Goal: Task Accomplishment & Management: Use online tool/utility

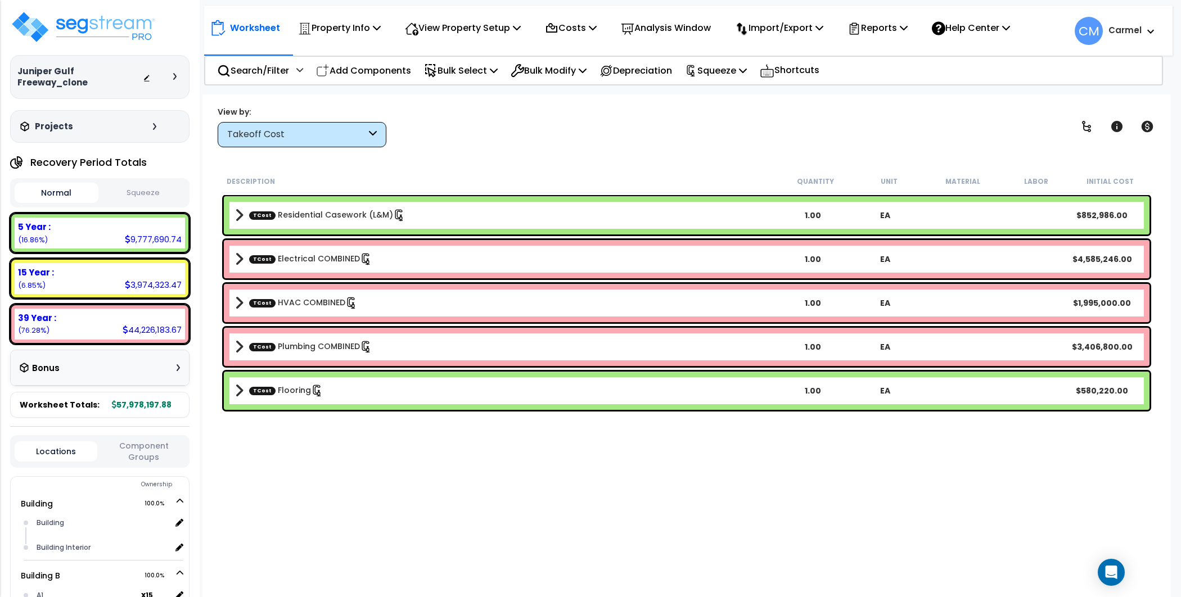
click at [336, 129] on div "Takeoff Cost" at bounding box center [296, 134] width 139 height 13
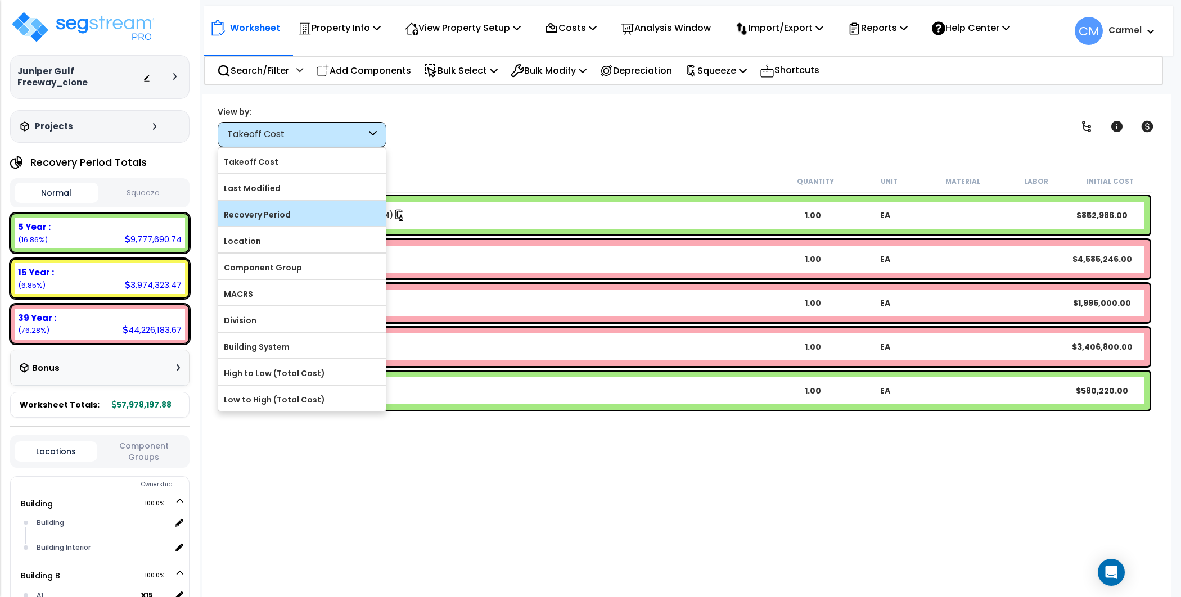
click at [298, 206] on label "Recovery Period" at bounding box center [302, 214] width 168 height 17
click at [0, 0] on input "Recovery Period" at bounding box center [0, 0] width 0 height 0
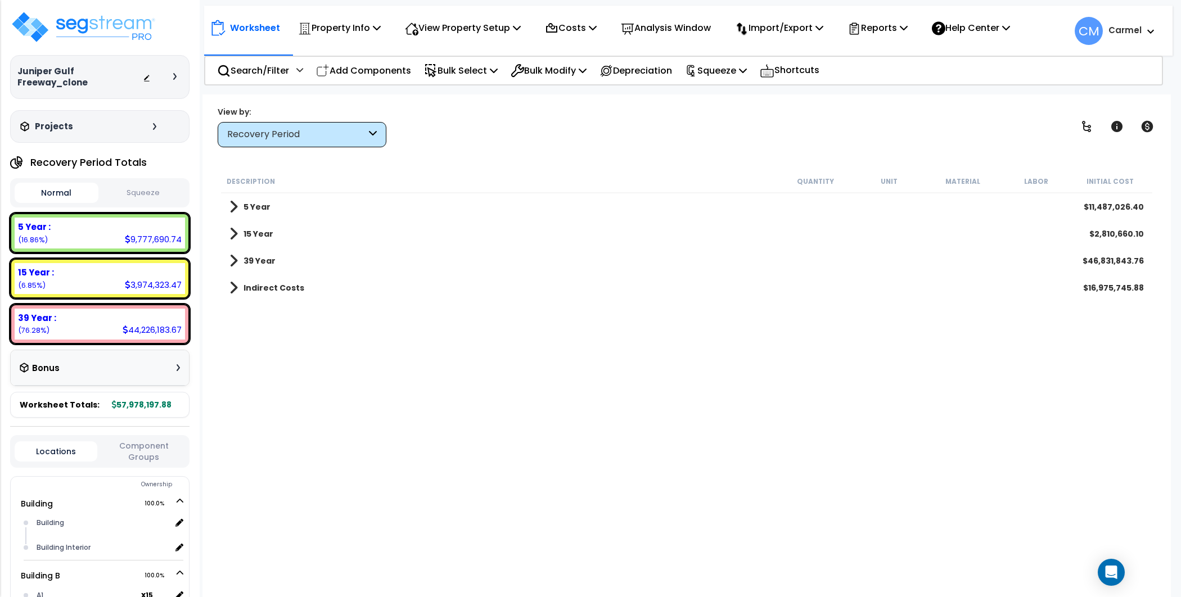
click at [673, 425] on div "Description Quantity Unit Material Labor Initial Cost 5 Year $11,487,026.40 15 …" at bounding box center [686, 370] width 935 height 401
click at [677, 18] on div "Analysis Window" at bounding box center [666, 28] width 90 height 26
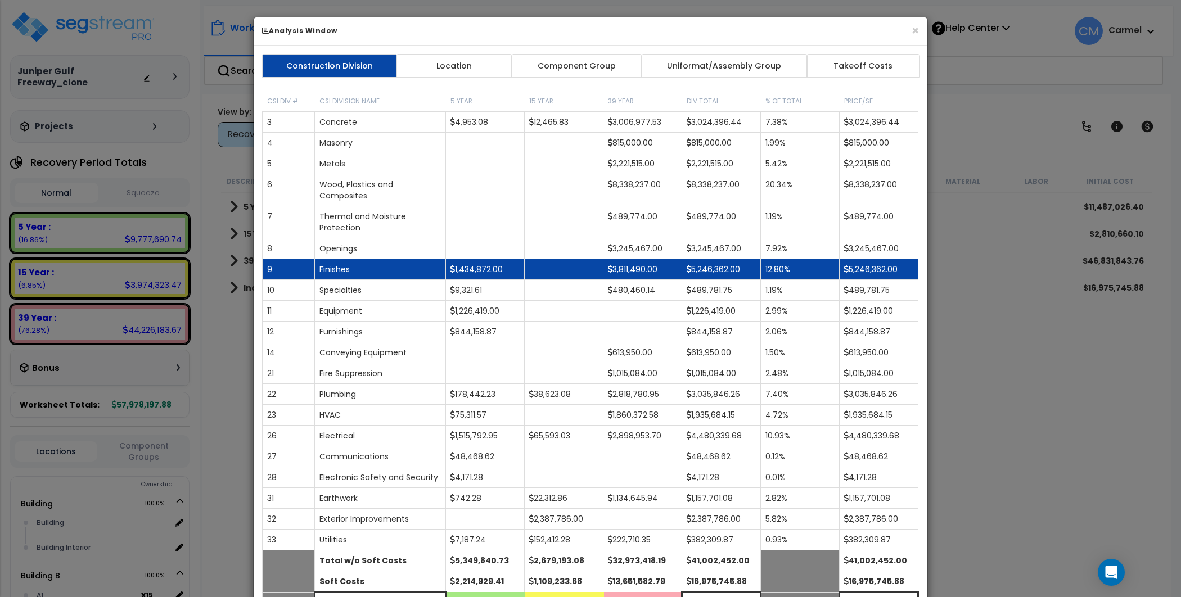
scroll to position [105, 0]
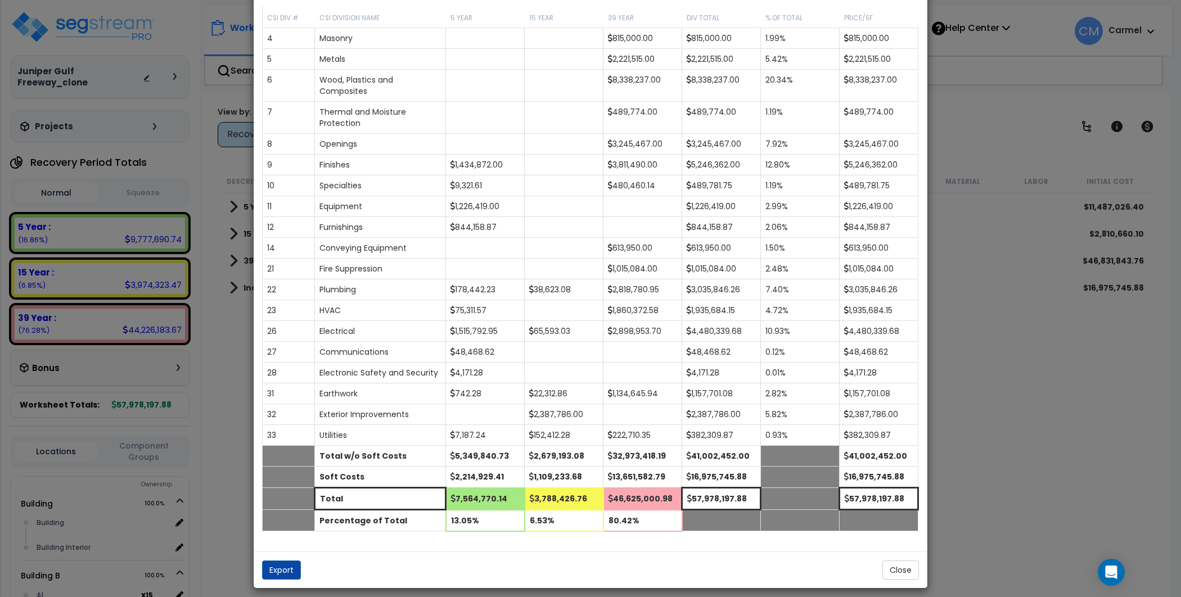
click at [945, 396] on div "× Analysis Window Construction Division Location Component Group Uniformat/Asse…" at bounding box center [590, 298] width 1181 height 597
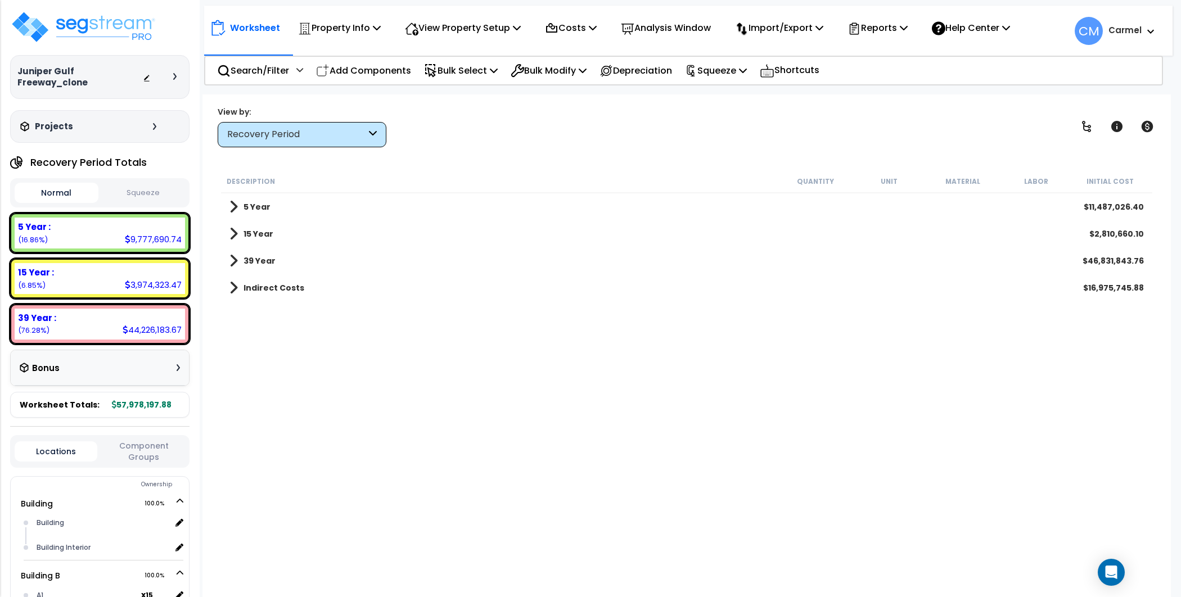
click at [254, 197] on div "5 Year $11,487,026.40" at bounding box center [687, 207] width 926 height 27
click at [254, 208] on b "5 Year" at bounding box center [257, 206] width 27 height 11
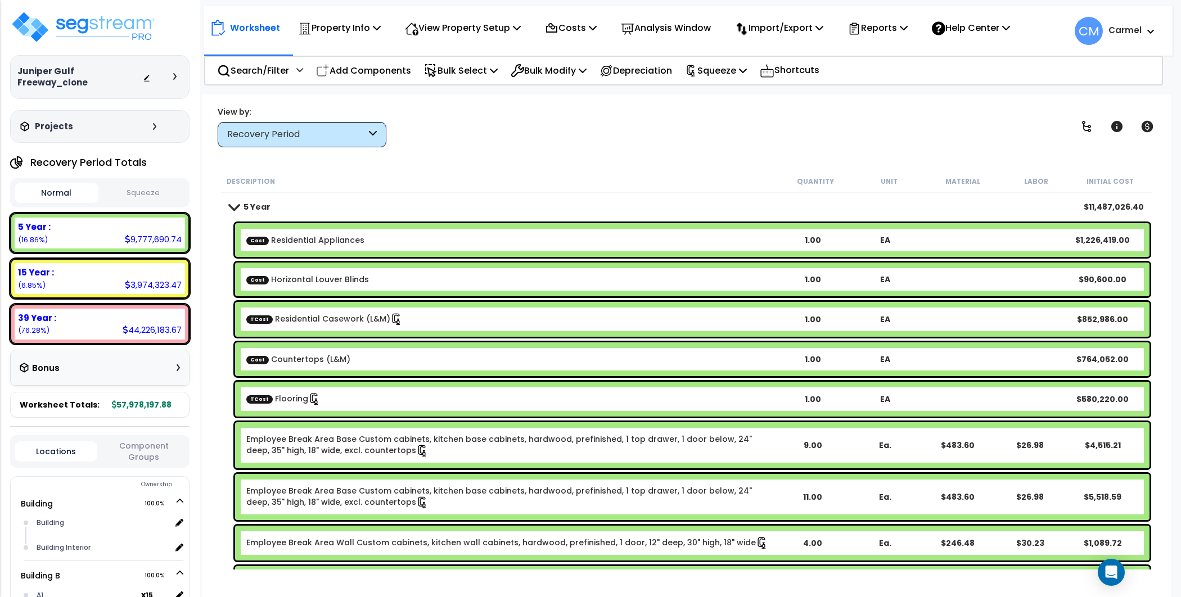
click at [254, 208] on b "5 Year" at bounding box center [257, 206] width 27 height 11
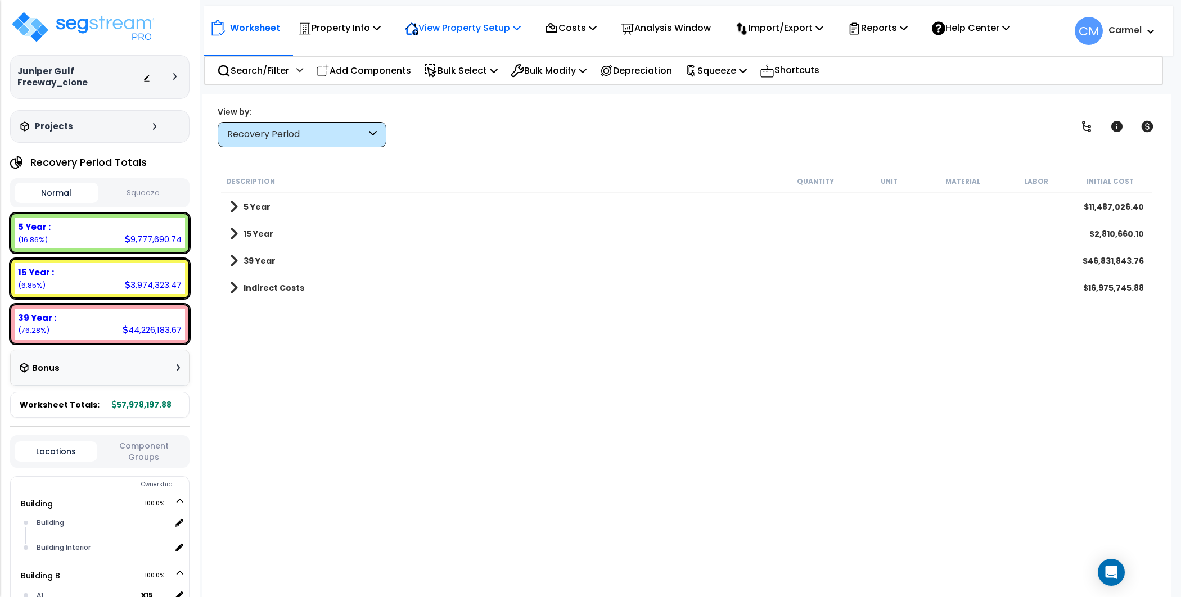
click at [504, 21] on p "View Property Setup" at bounding box center [463, 27] width 116 height 15
click at [597, 29] on p "Costs" at bounding box center [571, 27] width 52 height 15
click at [597, 28] on p "Costs" at bounding box center [571, 27] width 52 height 15
click at [732, 68] on p "Squeeze" at bounding box center [716, 70] width 62 height 15
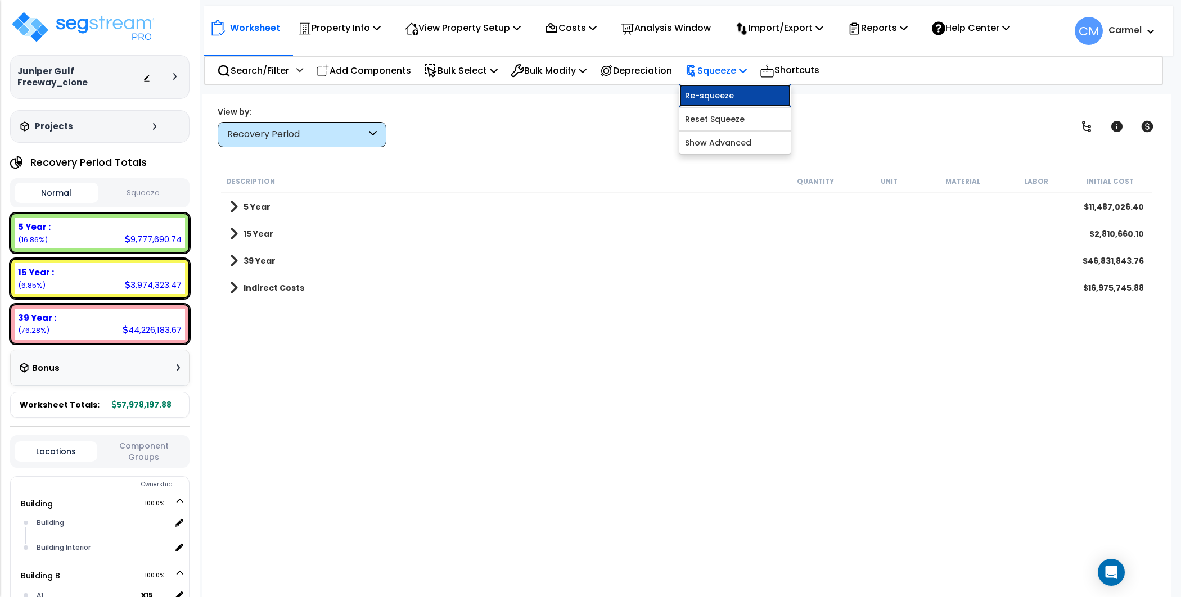
click at [733, 91] on link "Re-squeeze" at bounding box center [735, 95] width 111 height 23
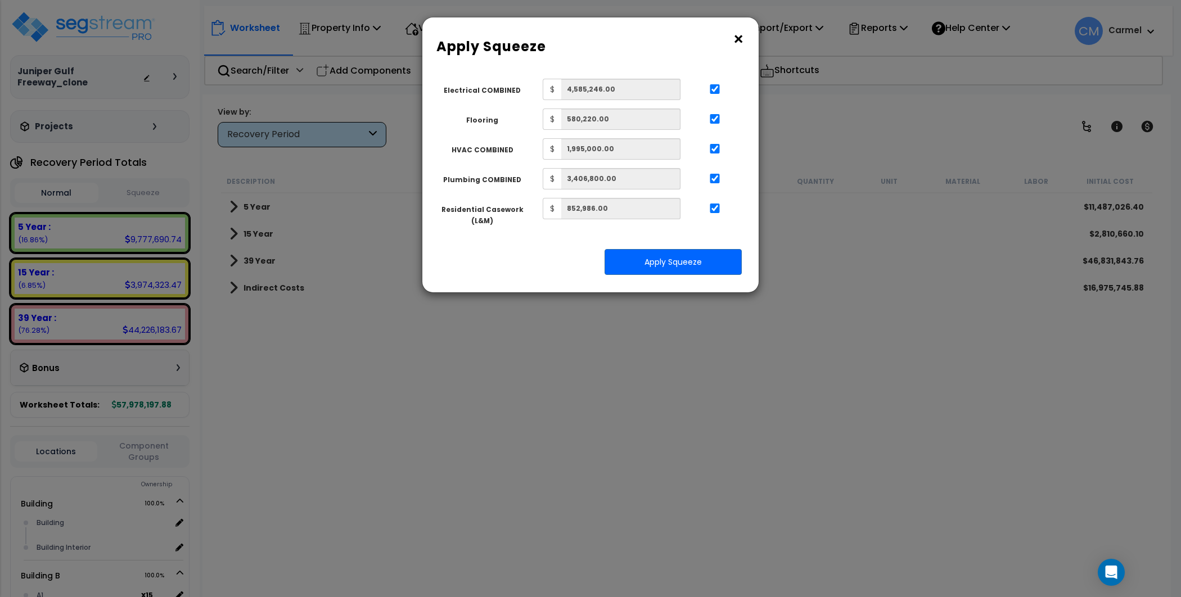
click at [739, 33] on button "×" at bounding box center [738, 39] width 12 height 18
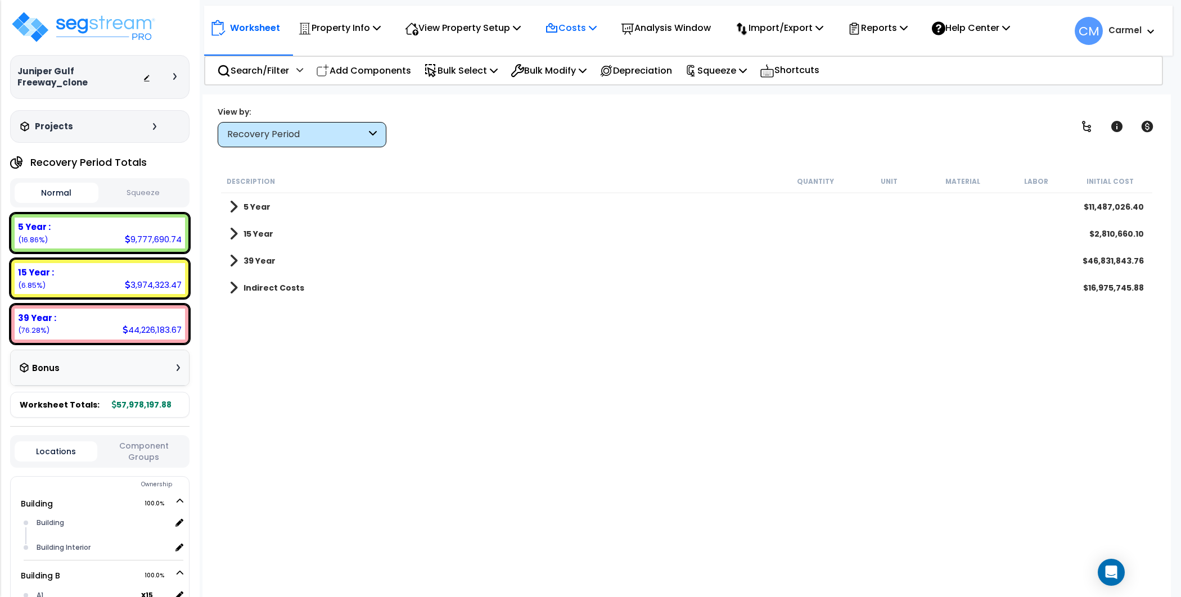
click at [573, 26] on p "Costs" at bounding box center [571, 27] width 52 height 15
click at [600, 3] on html "We are Building your Property. So please grab a coffee and let us do the heavy …" at bounding box center [590, 298] width 1181 height 597
click at [578, 33] on p "Costs" at bounding box center [571, 27] width 52 height 15
click at [587, 52] on link "Indirect Costs" at bounding box center [595, 53] width 111 height 23
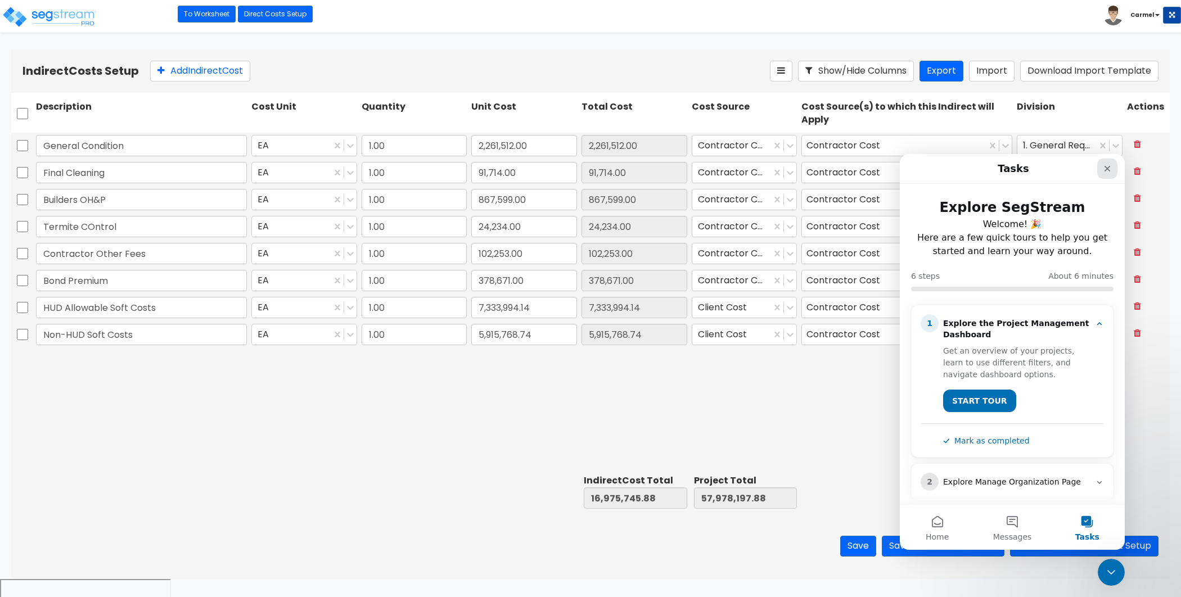
click at [1108, 168] on icon "Close" at bounding box center [1108, 169] width 6 height 6
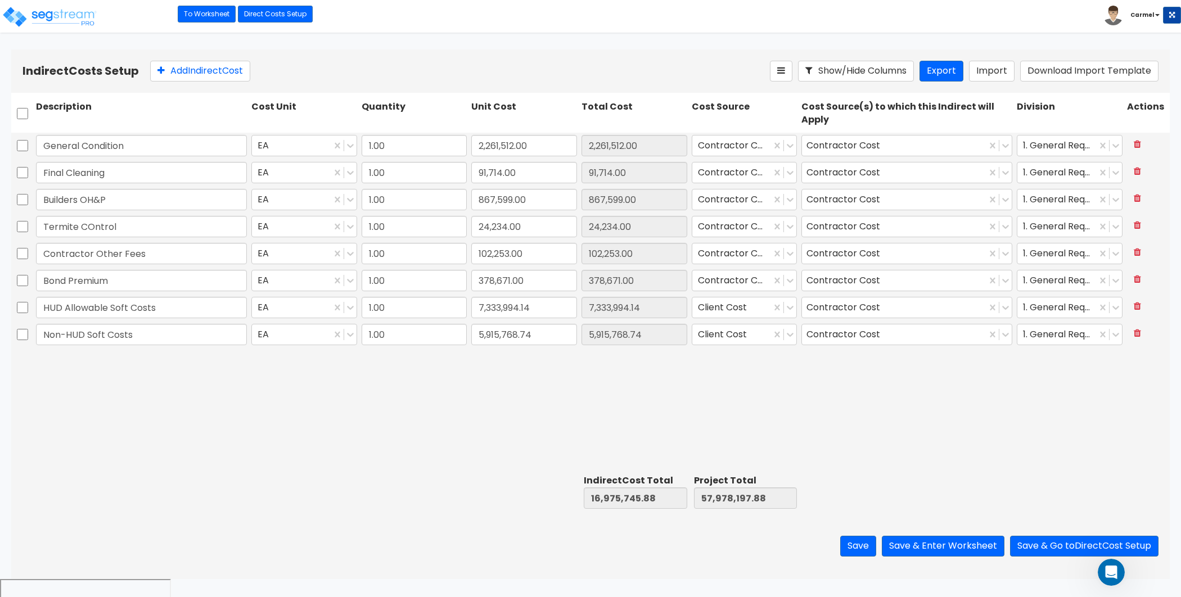
click at [735, 423] on div "General Condition EA 1.00 2,261,512.00 2,261,512.00 Contractor Cost Contractor …" at bounding box center [590, 302] width 1159 height 338
click at [257, 12] on link "Direct Costs Setup" at bounding box center [275, 14] width 75 height 17
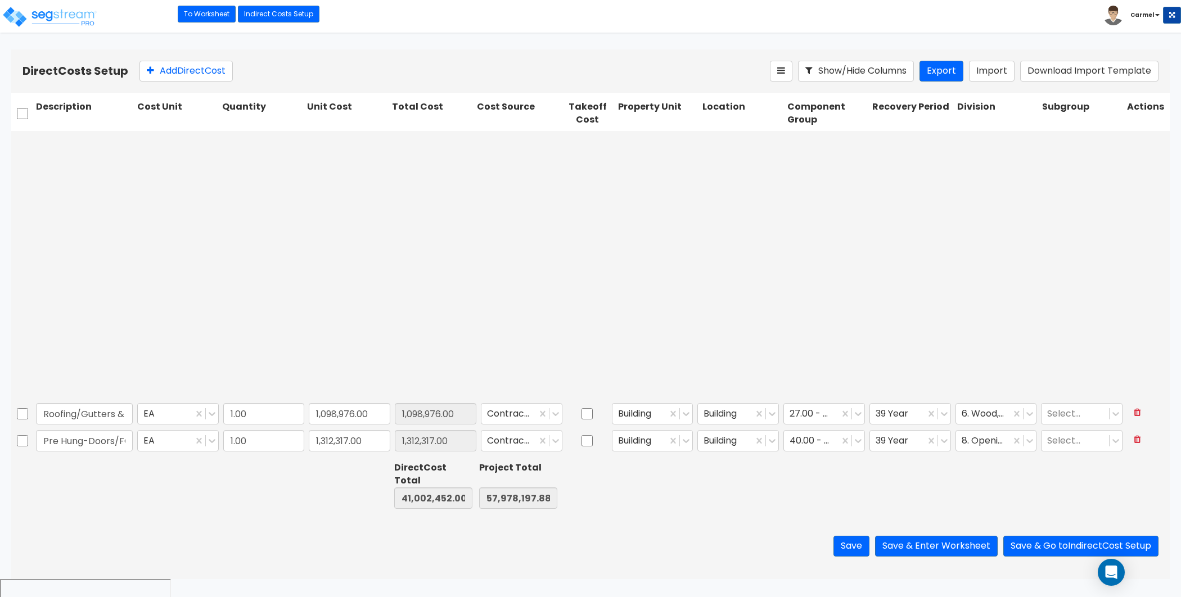
type input "1.00"
type input "580,220.00"
type input "1.00"
type input "1,031,000.00"
type input "1.00"
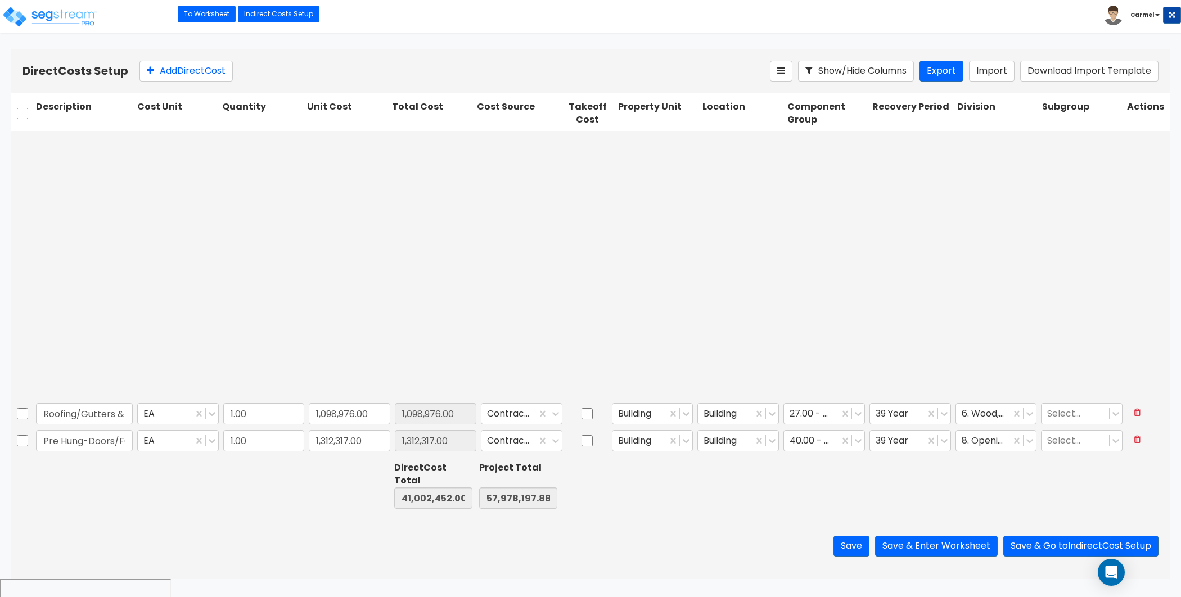
type input "431,467.00"
type input "1.00"
type input "179,550.00"
type input "1.00"
type input "1,226,419.00"
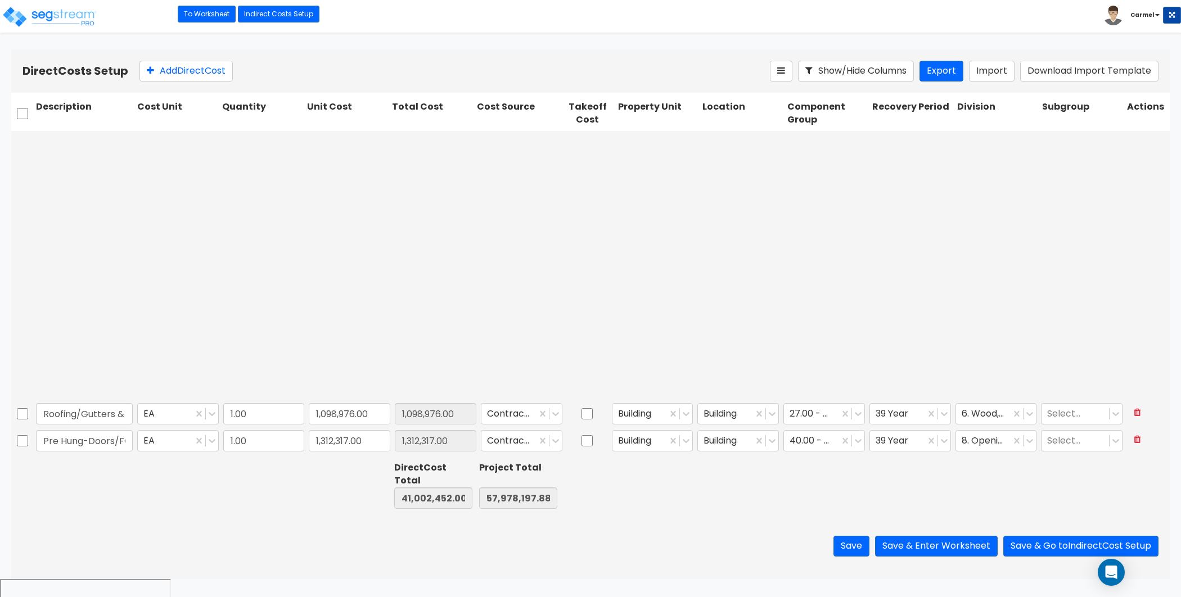
type input "1.00"
type input "90,600.00"
type input "1.00"
type input "852,986.00"
type input "1.00"
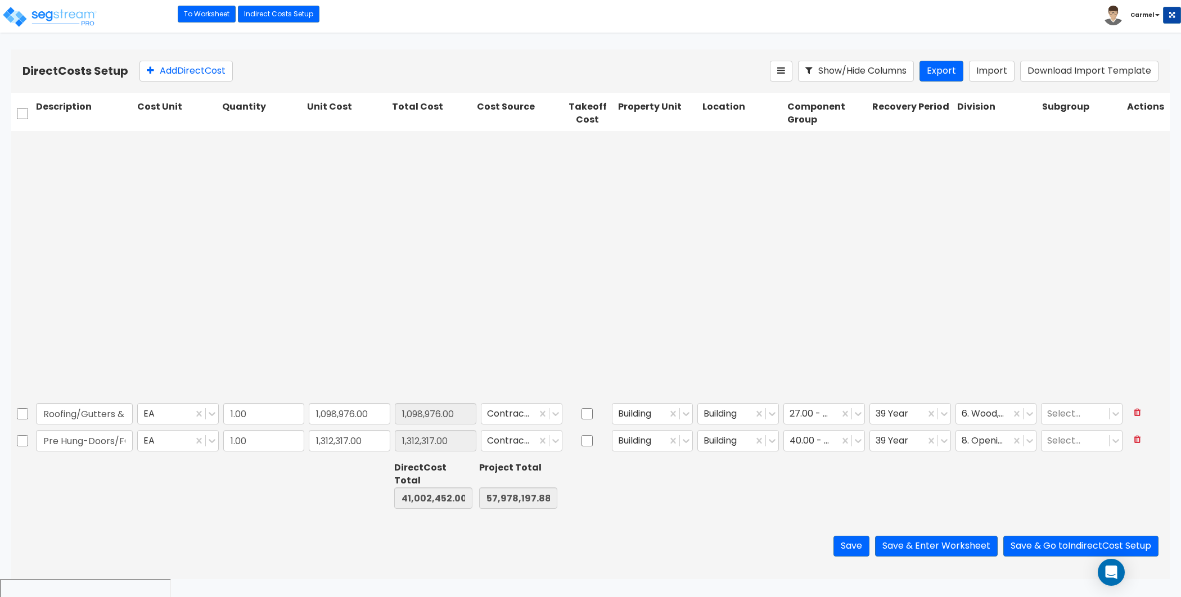
type input "764,052.00"
type input "1.00"
type input "35,000.00"
type input "1.00"
type input "237,500.00"
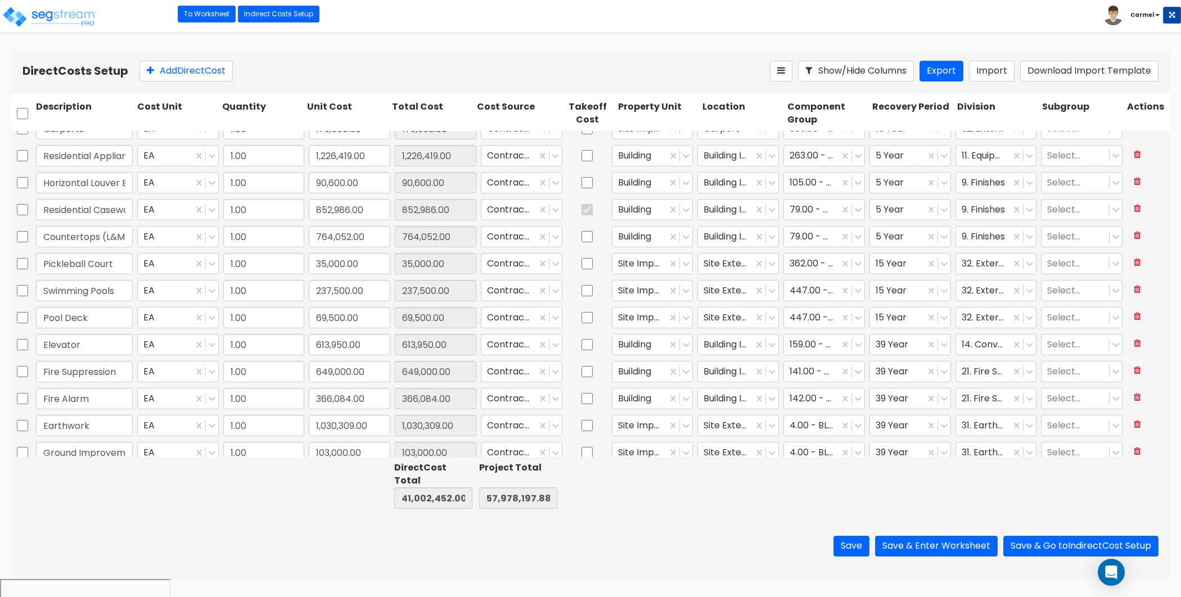
type input "1.00"
type input "17,500.00"
type input "1.00"
type input "501,219.00"
type input "1.00"
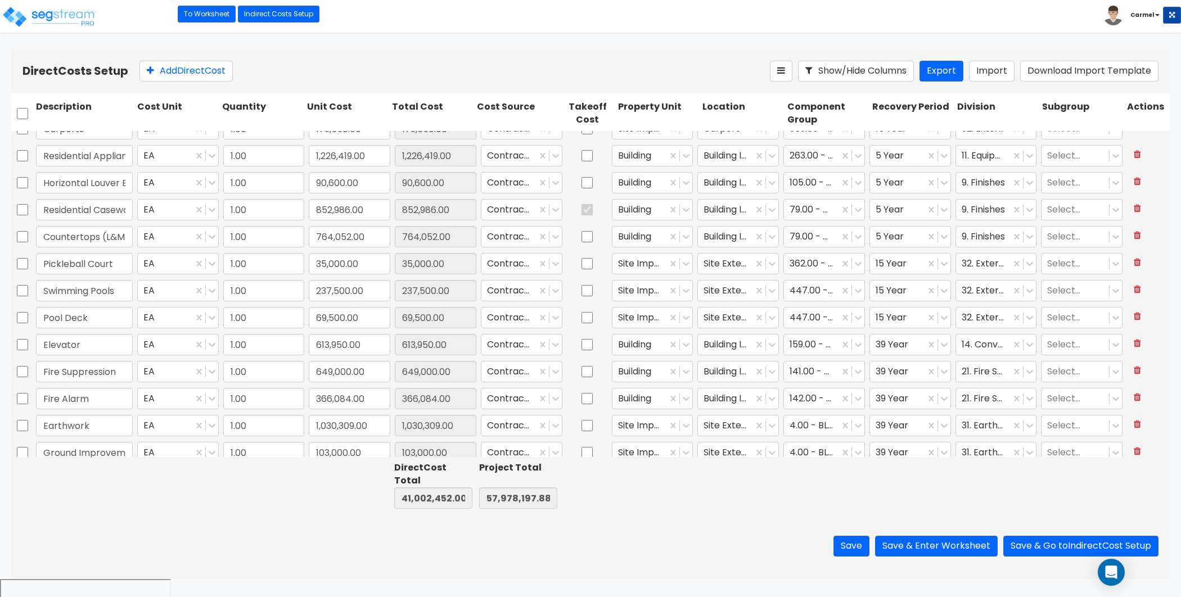
type input "4,585,246.00"
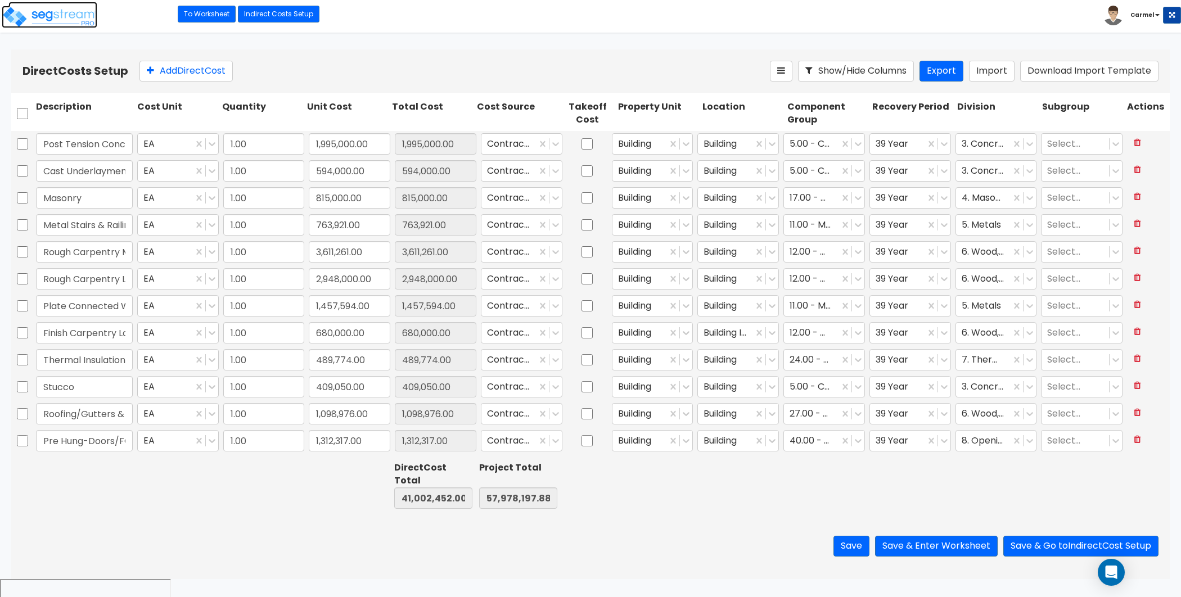
click at [38, 20] on img at bounding box center [50, 17] width 96 height 23
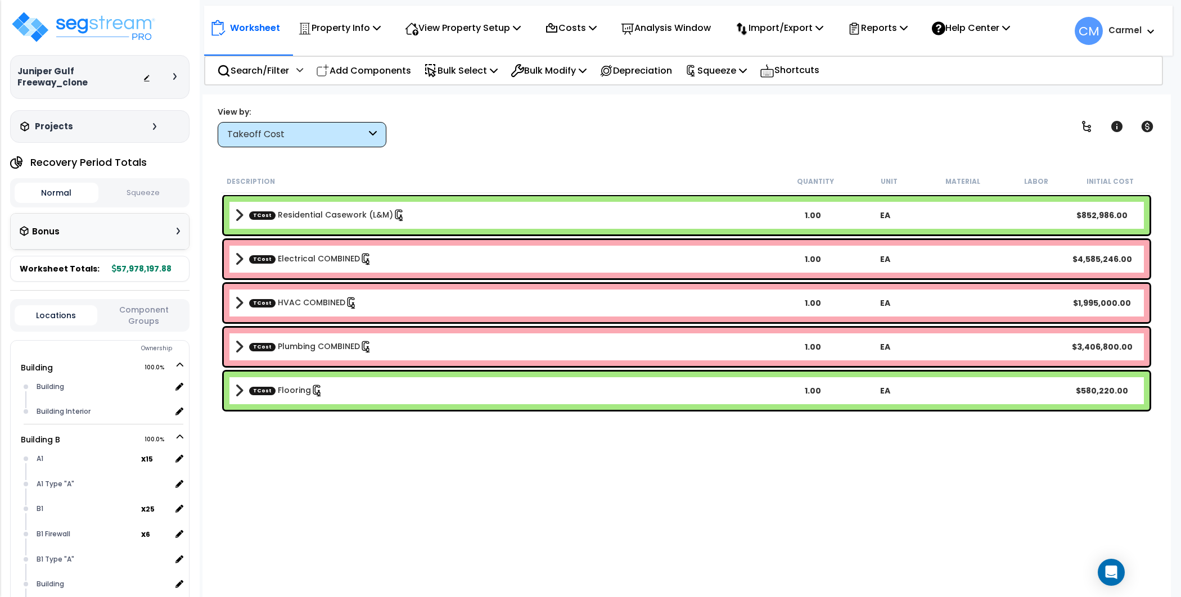
click at [348, 136] on div "Takeoff Cost" at bounding box center [296, 134] width 139 height 13
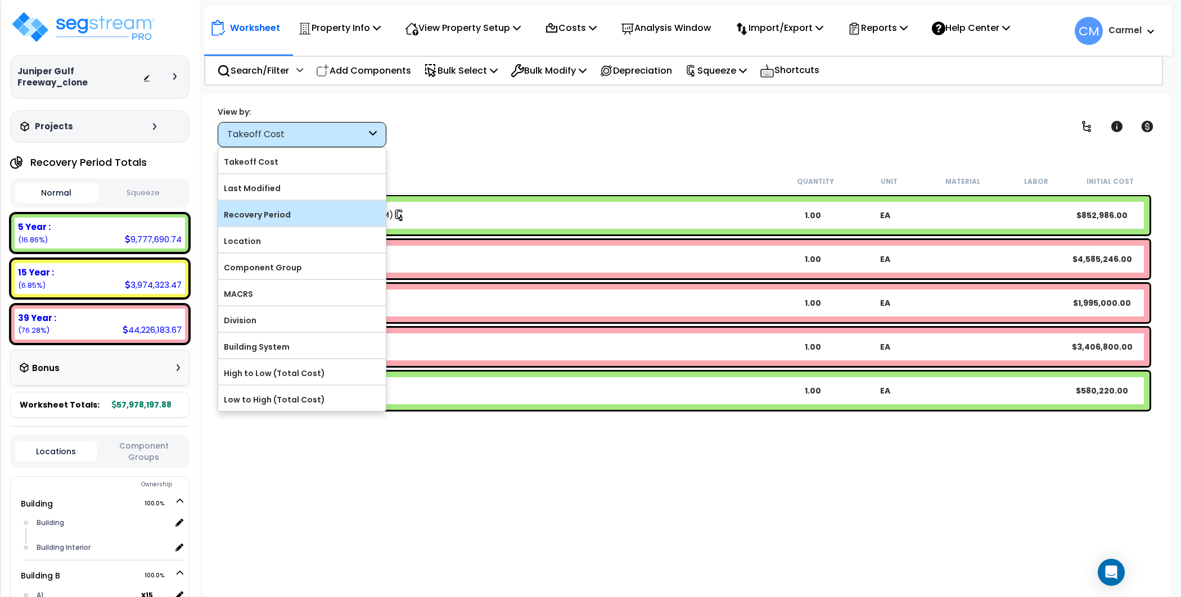
click at [317, 214] on label "Recovery Period" at bounding box center [302, 214] width 168 height 17
click at [0, 0] on input "Recovery Period" at bounding box center [0, 0] width 0 height 0
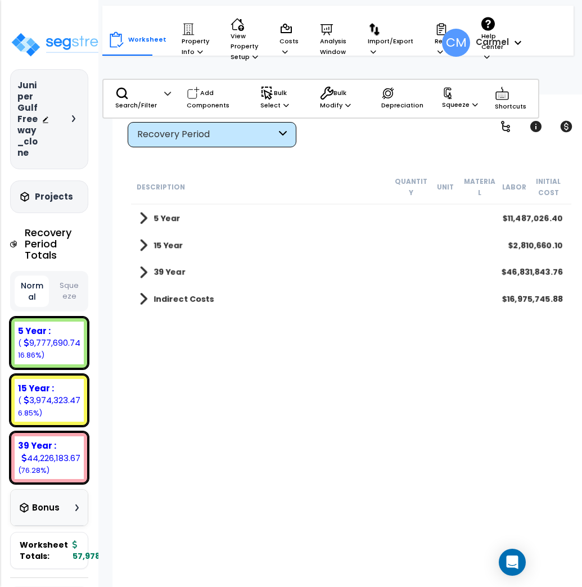
click at [69, 285] on button "Squeeze" at bounding box center [69, 291] width 34 height 30
click at [30, 291] on button "Normal" at bounding box center [32, 291] width 34 height 30
click at [75, 293] on button "Squeeze" at bounding box center [69, 291] width 34 height 30
click at [30, 291] on button "Normal" at bounding box center [32, 291] width 34 height 30
click at [332, 401] on div "Description Quantity Unit Material Labor Initial Cost 5 Year $11,487,026.40 15 …" at bounding box center [351, 366] width 444 height 393
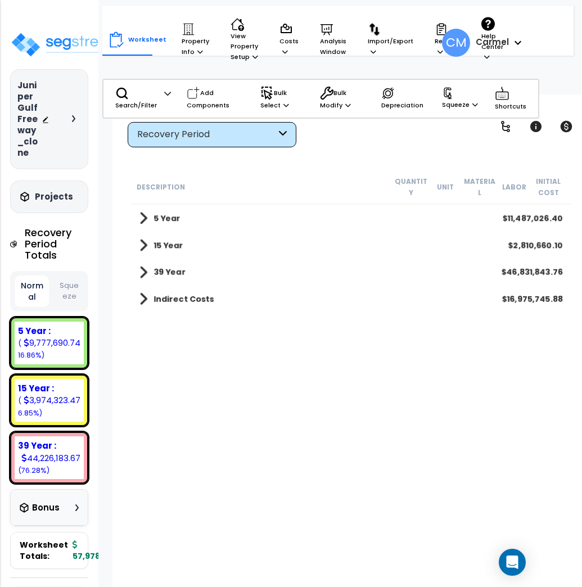
click at [55, 286] on button "Squeeze" at bounding box center [69, 291] width 34 height 30
click at [280, 43] on p "Costs" at bounding box center [289, 40] width 19 height 34
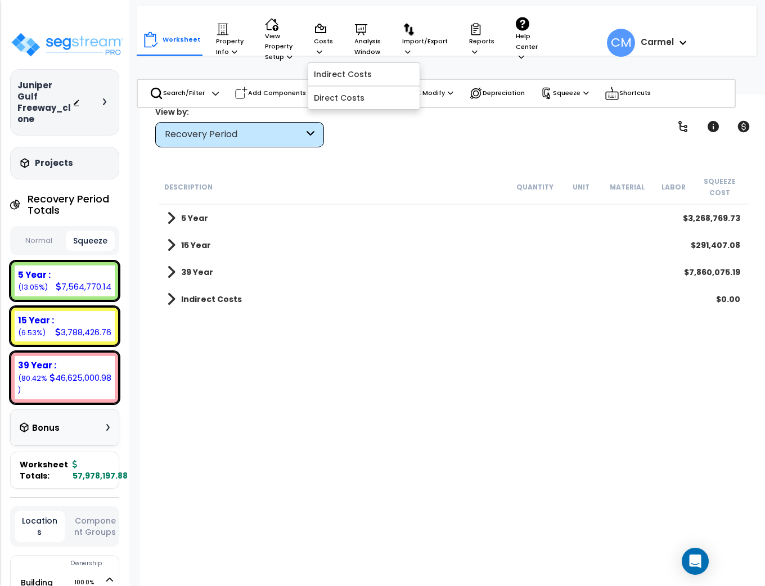
click at [228, 128] on div "Recovery Period" at bounding box center [234, 134] width 139 height 13
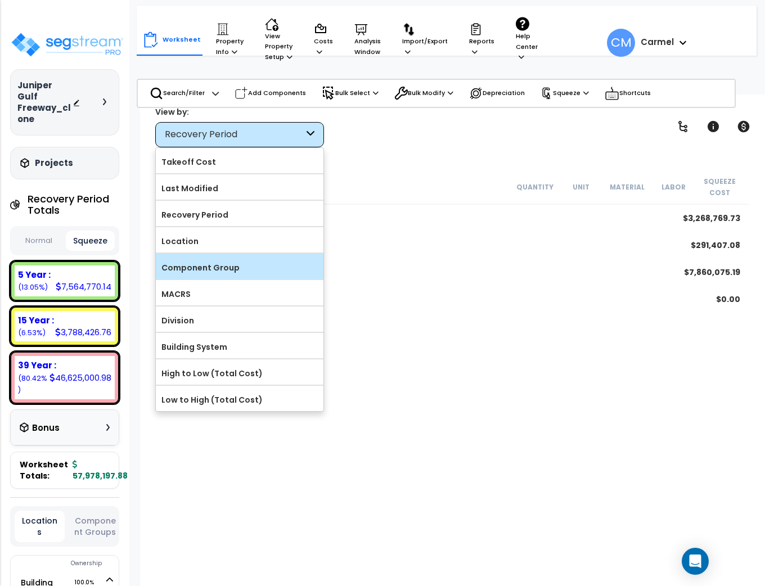
click at [223, 260] on label "Component Group" at bounding box center [240, 267] width 168 height 17
click at [0, 0] on input "Component Group" at bounding box center [0, 0] width 0 height 0
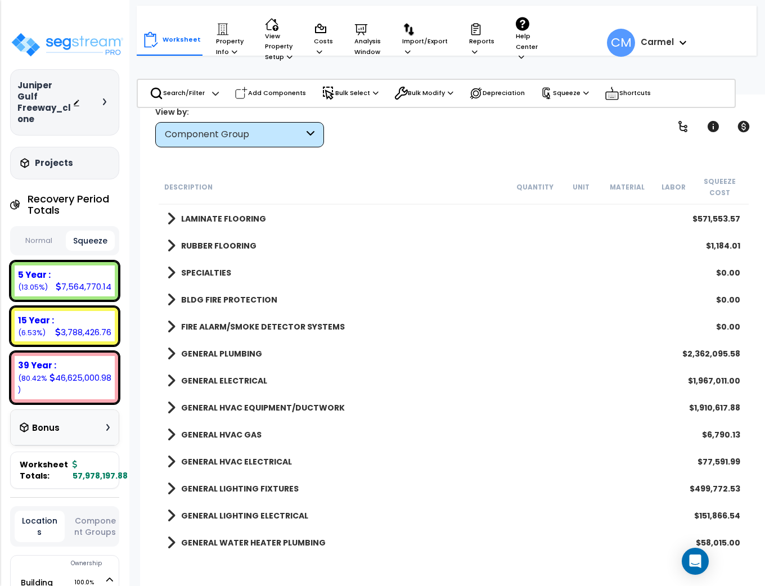
scroll to position [568, 0]
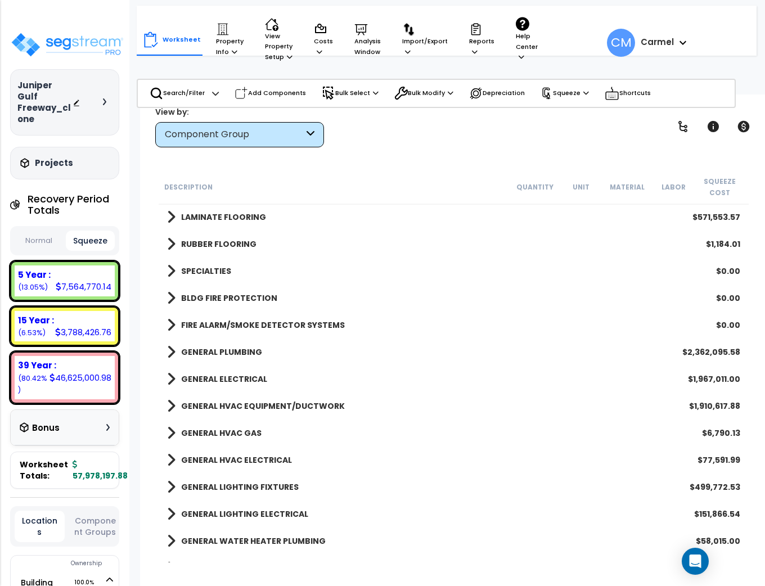
click at [178, 240] on link "RUBBER FLOORING" at bounding box center [211, 244] width 89 height 16
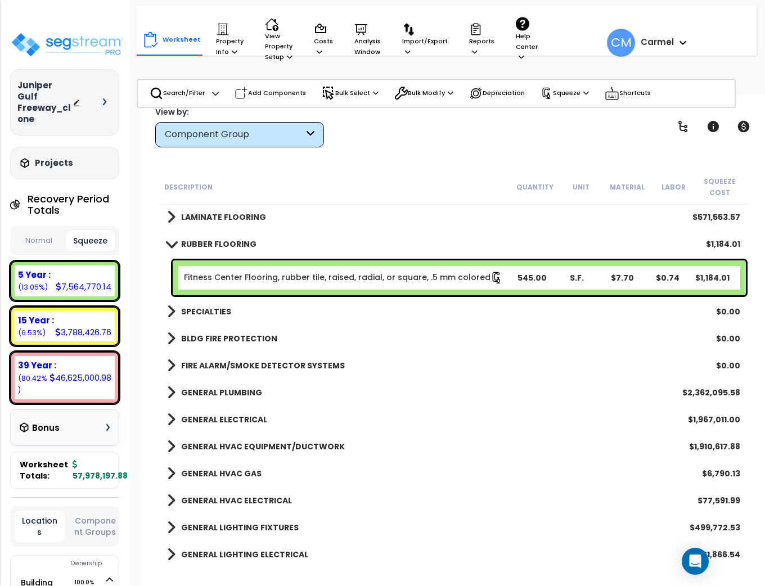
click at [178, 239] on link "RUBBER FLOORING" at bounding box center [211, 244] width 89 height 16
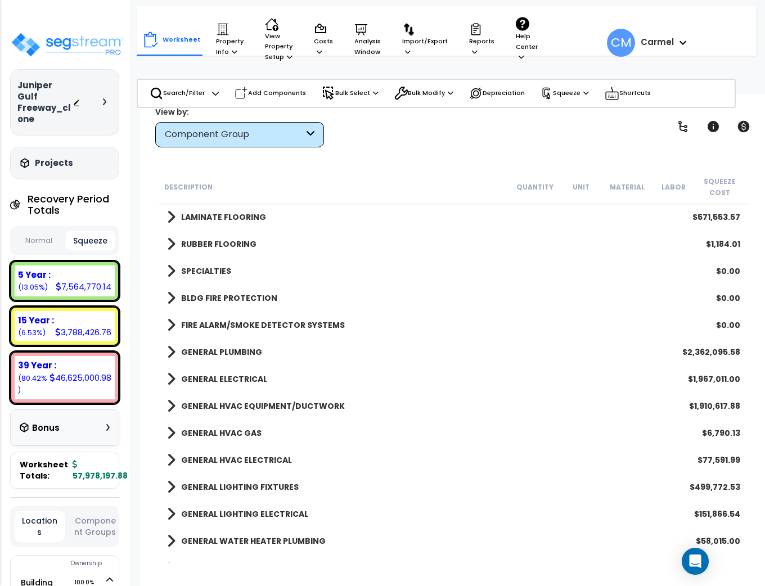
click at [178, 272] on link "SPECIALTIES" at bounding box center [199, 271] width 64 height 16
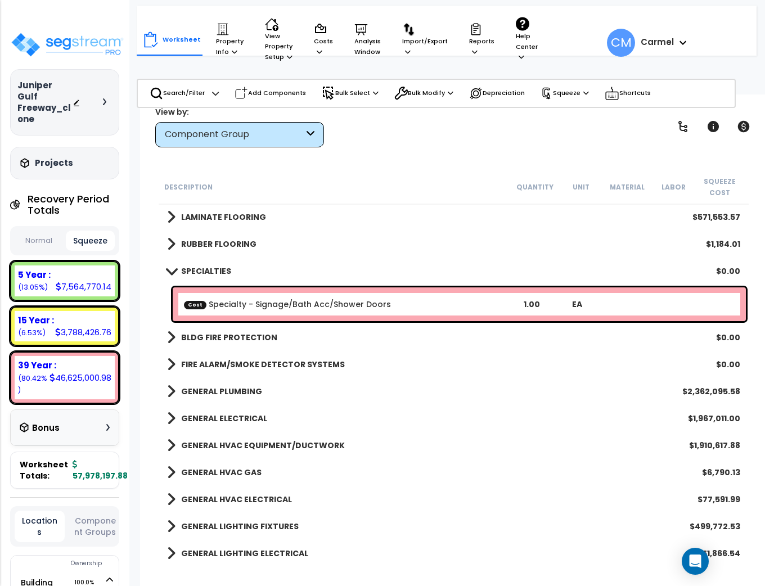
click at [178, 272] on span at bounding box center [172, 271] width 16 height 8
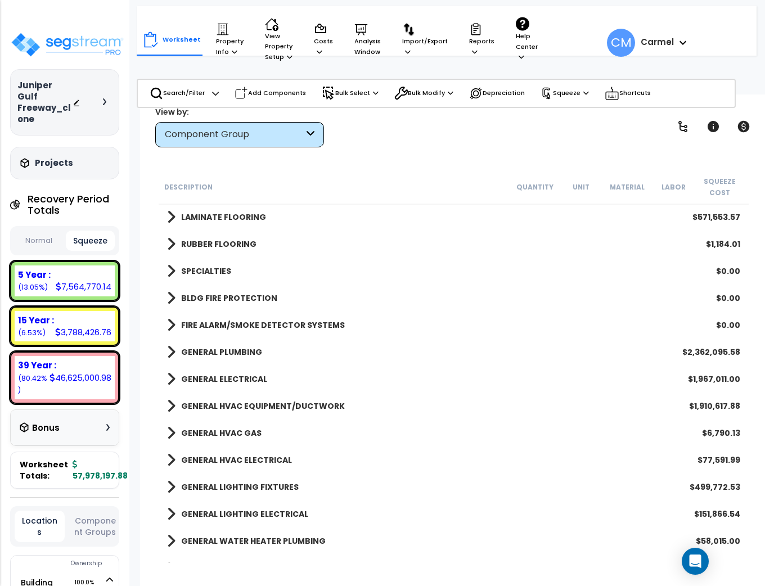
click at [186, 304] on link "BLDG FIRE PROTECTION" at bounding box center [222, 298] width 110 height 16
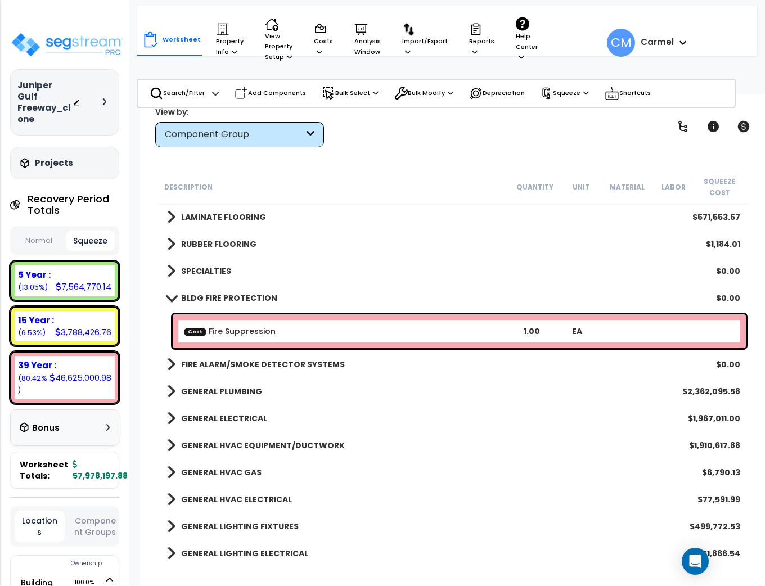
click at [183, 297] on b "BLDG FIRE PROTECTION" at bounding box center [229, 298] width 96 height 11
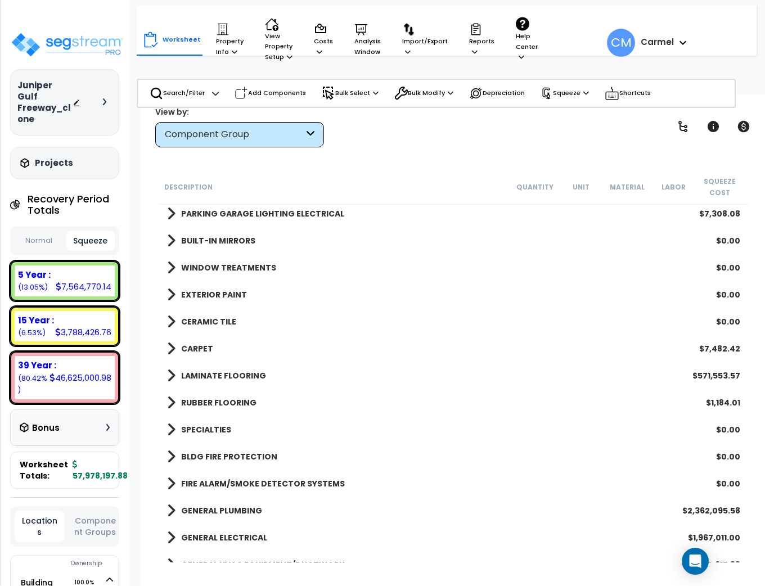
scroll to position [0, 0]
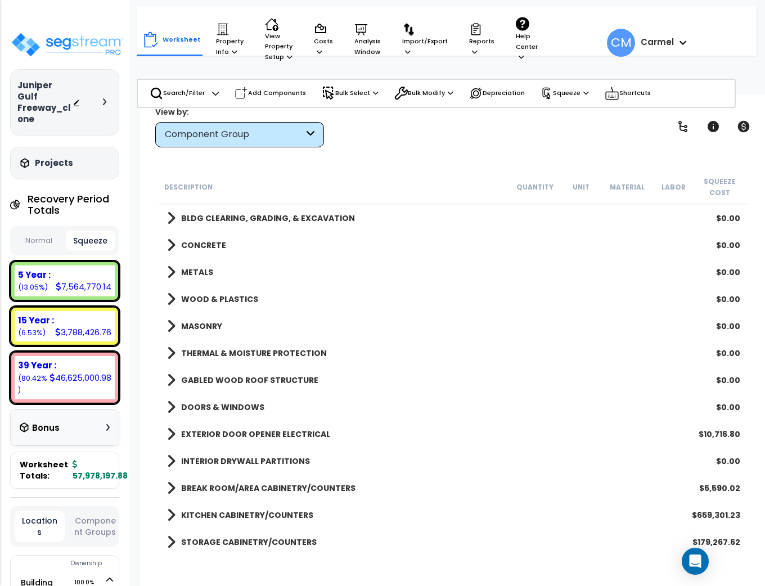
click at [259, 136] on div "Component Group" at bounding box center [234, 134] width 139 height 13
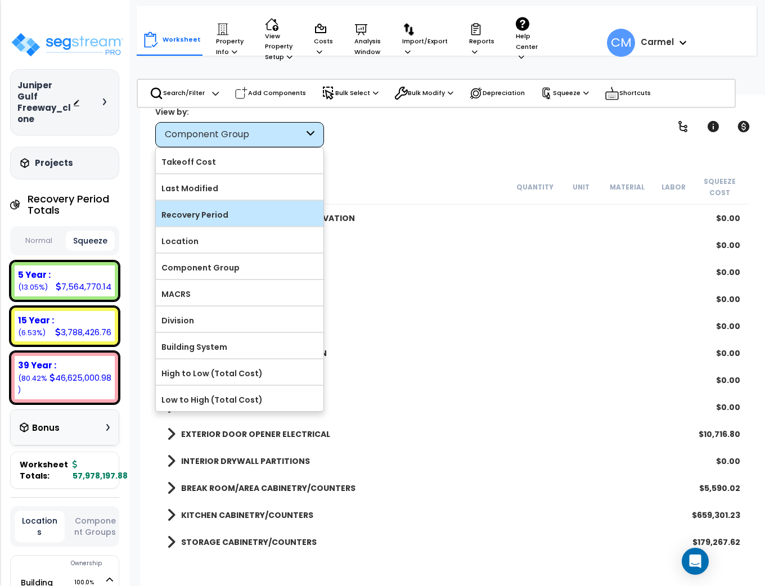
click at [228, 222] on div "Recovery Period" at bounding box center [240, 213] width 168 height 25
click at [222, 217] on label "Recovery Period" at bounding box center [240, 214] width 168 height 17
click at [0, 0] on input "Recovery Period" at bounding box center [0, 0] width 0 height 0
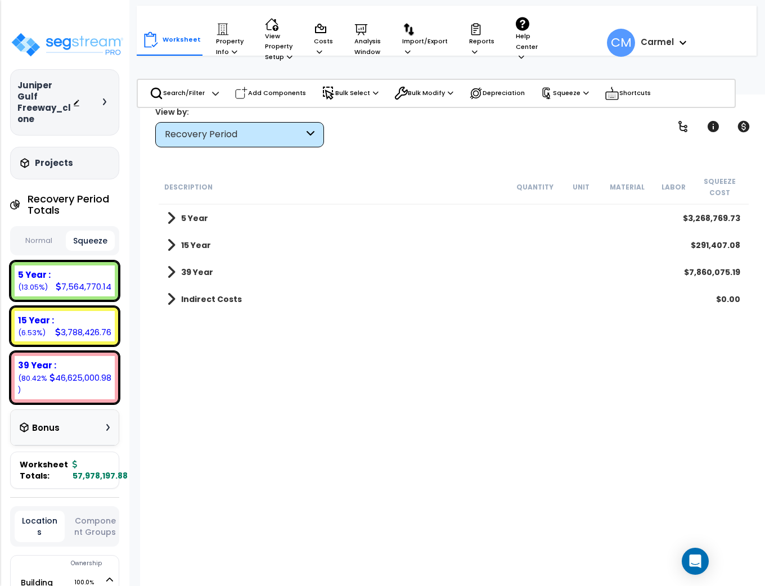
click at [249, 425] on div "Description Quantity Unit Material Labor Squeeze Cost 5 Year $3,268,769.73 15 Y…" at bounding box center [454, 366] width 594 height 393
click at [46, 231] on button "Normal" at bounding box center [39, 241] width 48 height 20
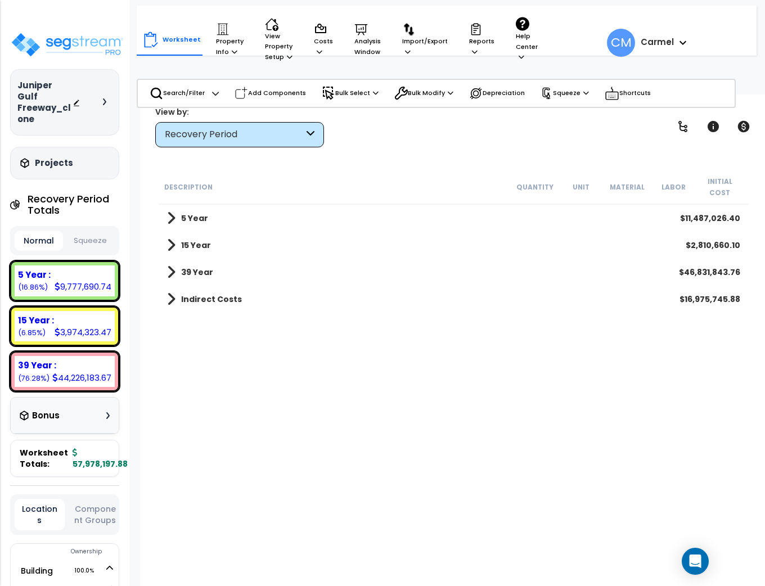
click at [83, 231] on button "Squeeze" at bounding box center [90, 241] width 48 height 20
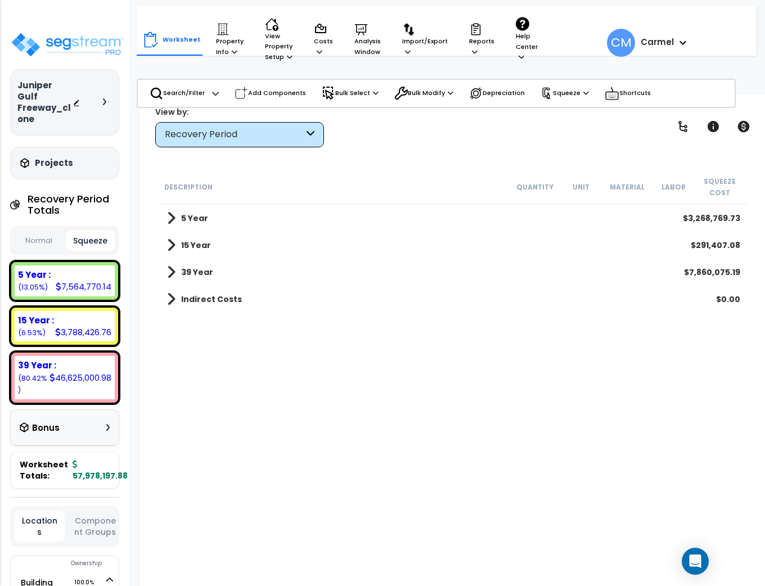
click at [48, 231] on button "Normal" at bounding box center [39, 241] width 48 height 20
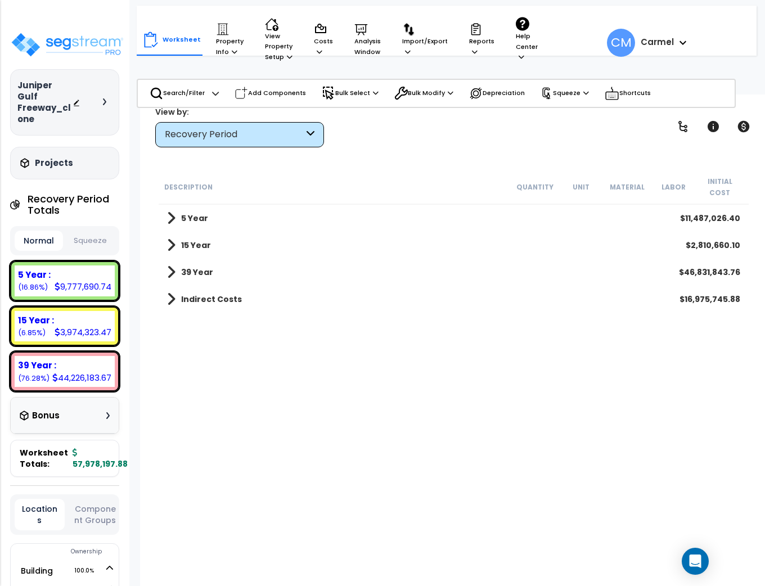
click at [87, 231] on button "Squeeze" at bounding box center [90, 241] width 48 height 20
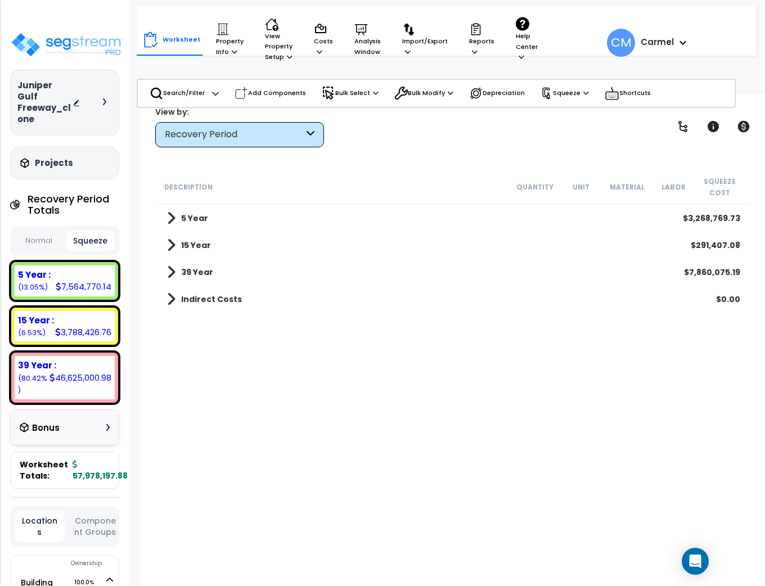
click at [197, 224] on link "5 Year" at bounding box center [187, 218] width 41 height 16
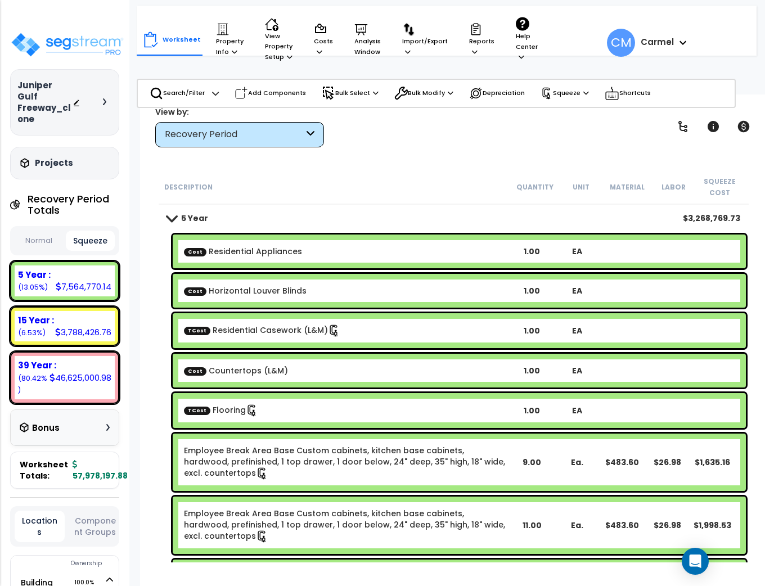
click at [193, 214] on b "5 Year" at bounding box center [194, 218] width 27 height 11
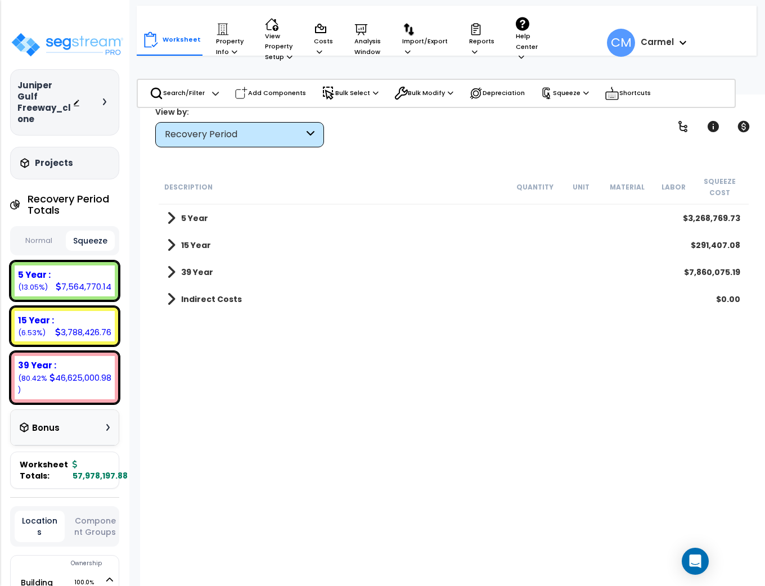
click at [196, 243] on b "15 Year" at bounding box center [196, 245] width 30 height 11
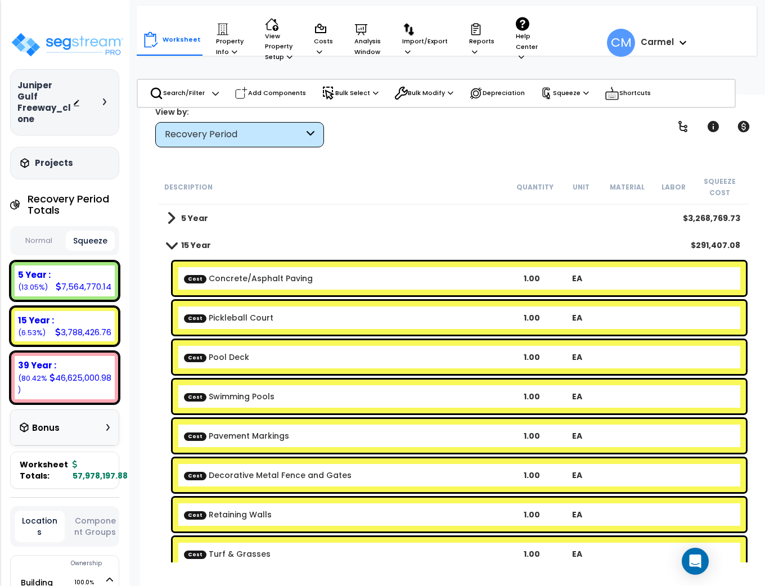
click at [193, 242] on b "15 Year" at bounding box center [196, 245] width 30 height 11
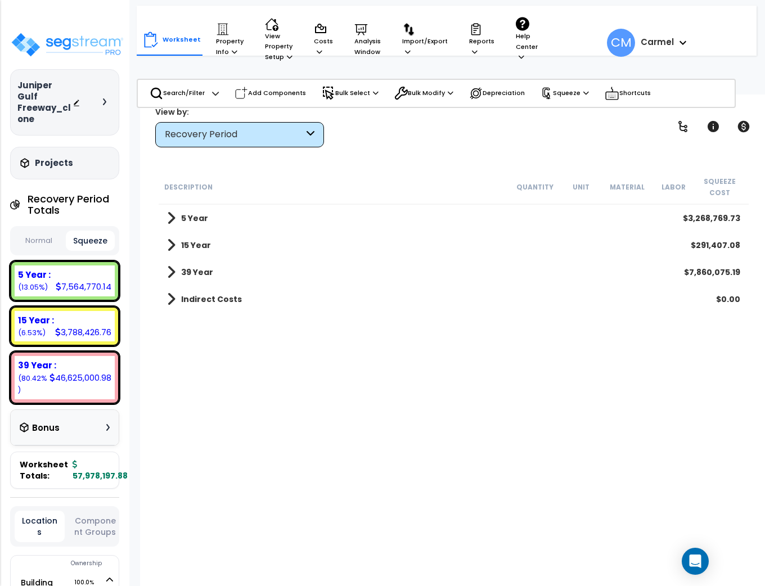
click at [198, 271] on b "39 Year" at bounding box center [197, 272] width 32 height 11
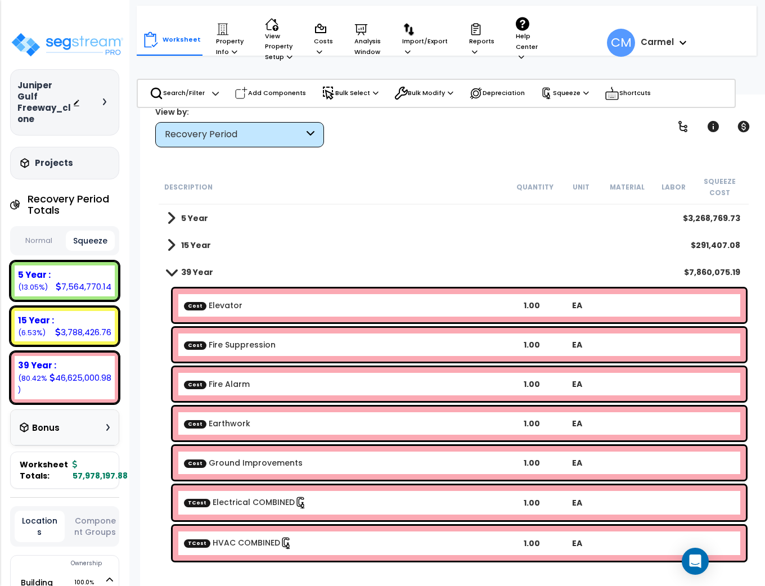
click at [196, 270] on b "39 Year" at bounding box center [197, 272] width 32 height 11
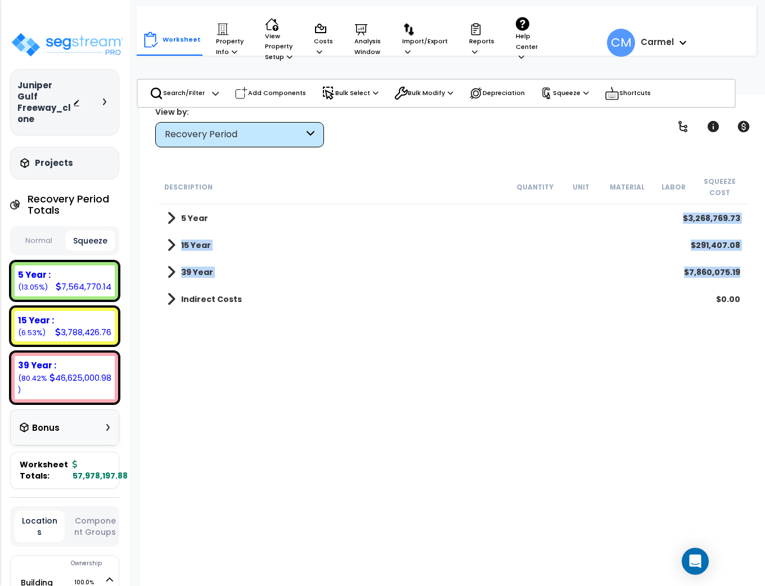
drag, startPoint x: 683, startPoint y: 215, endPoint x: 734, endPoint y: 281, distance: 83.8
click at [736, 282] on div "5 Year $3,268,769.73 15 Year $291,407.08 39 Year $7,860,075.19 Indirect Costs $…" at bounding box center [454, 259] width 590 height 108
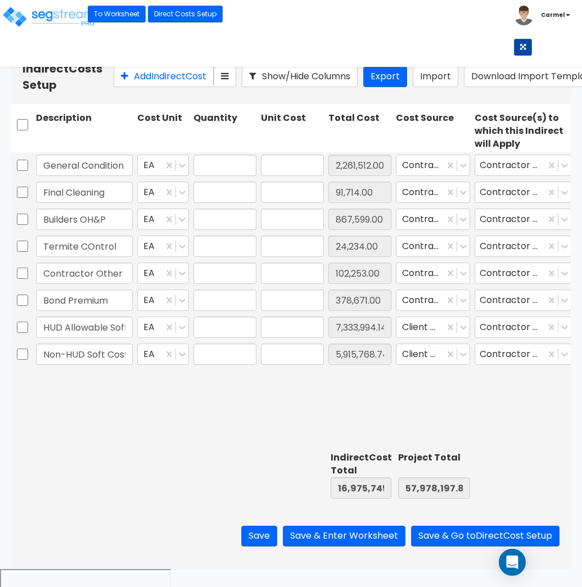
type input "1.00"
type input "2,261,512.00"
type input "1.00"
type input "91,714.00"
type input "1.00"
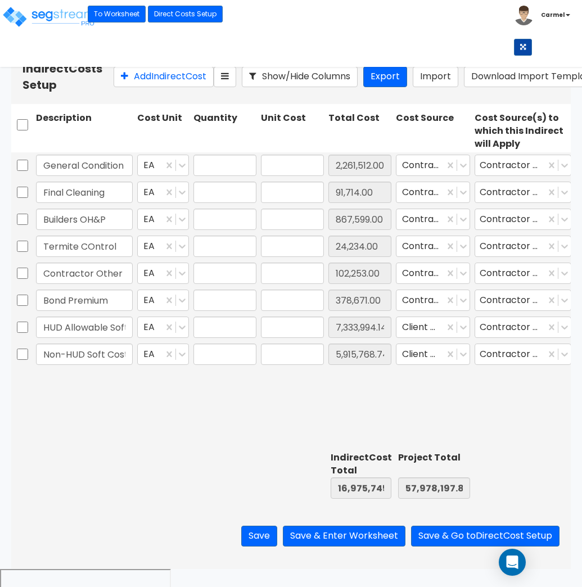
type input "867,599.00"
type input "1.00"
type input "24,234.00"
type input "1.00"
type input "102,253.00"
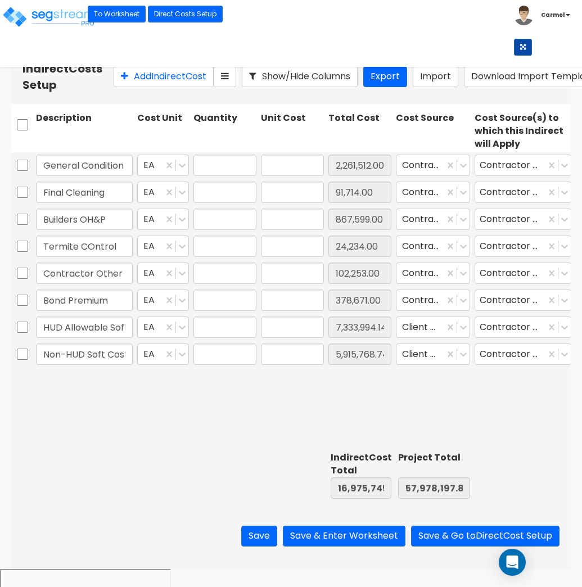
type input "1.00"
type input "378,671.00"
type input "1.00"
type input "7,333,994.14"
type input "1.00"
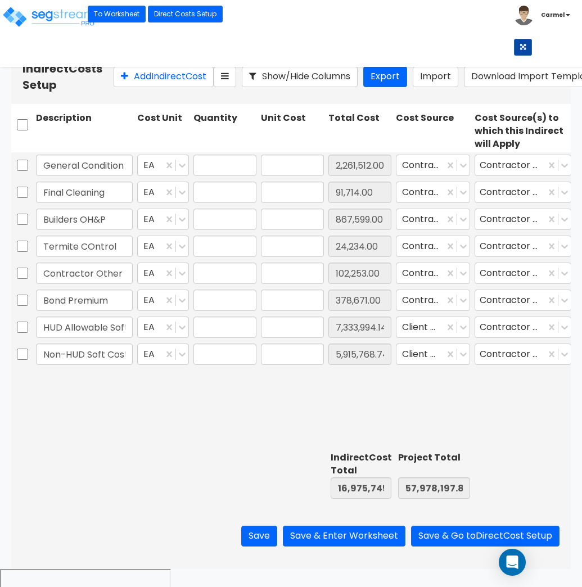
type input "5,915,768.74"
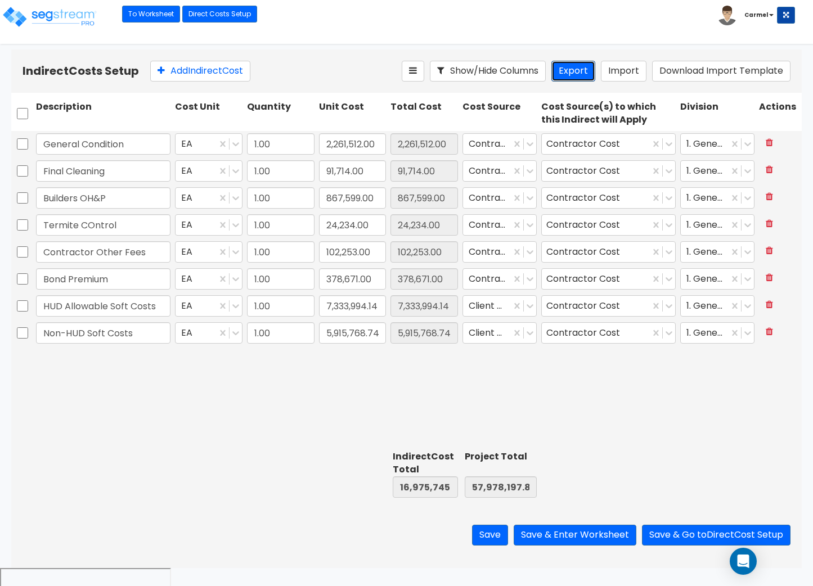
click at [568, 71] on button "Export" at bounding box center [573, 71] width 44 height 21
click at [229, 17] on link "Direct Costs Setup" at bounding box center [219, 14] width 75 height 17
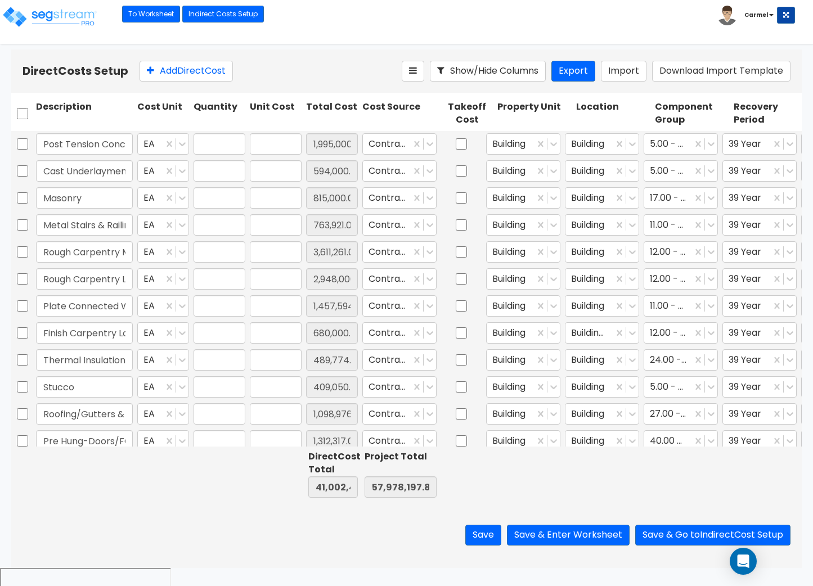
type input "1.00"
type input "1,995,000.00"
type input "1.00"
type input "594,000.00"
type input "1.00"
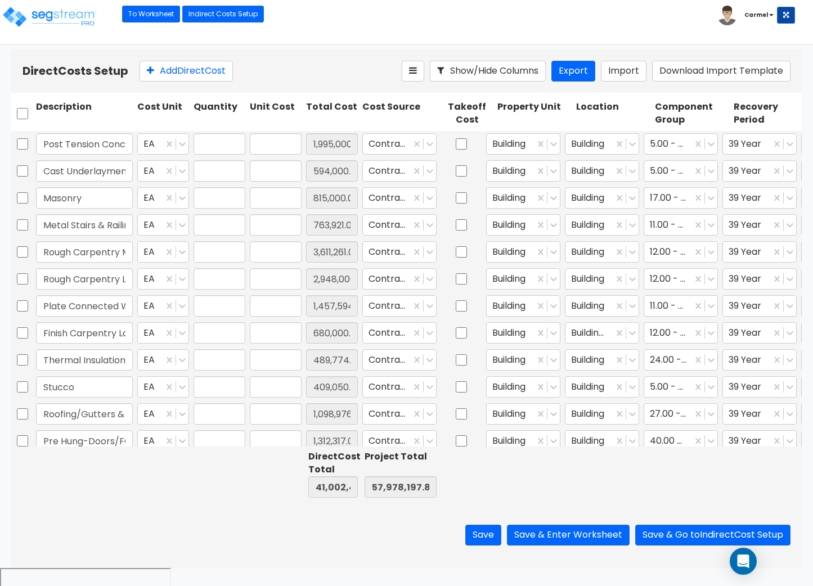
type input "815,000.00"
type input "1.00"
type input "763,921.00"
type input "1.00"
type input "3,611,261.00"
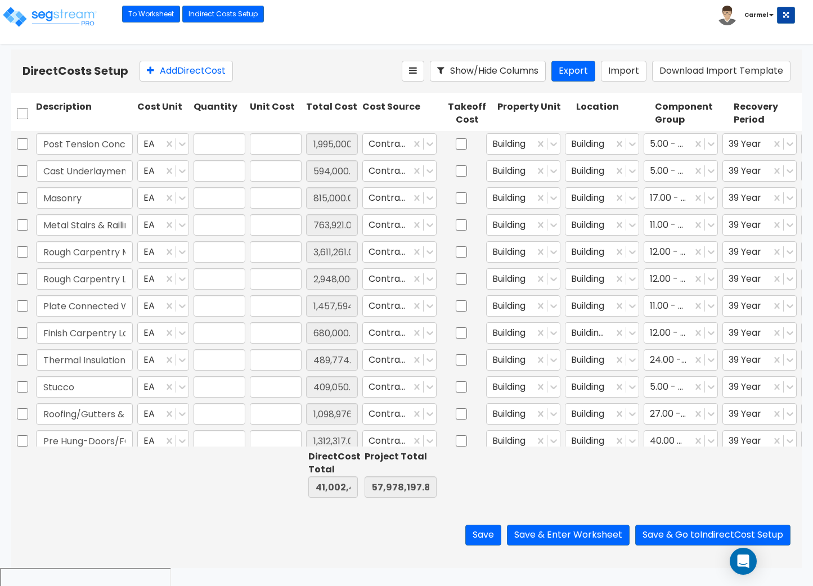
type input "1.00"
type input "2,948,000.00"
type input "1.00"
type input "1,457,594.00"
type input "1.00"
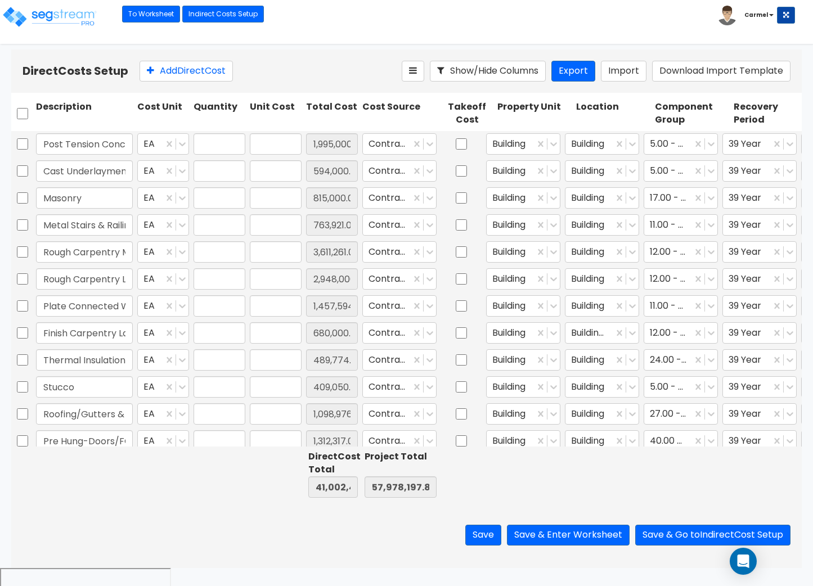
type input "680,000.00"
type input "1.00"
type input "489,774.00"
type input "1.00"
type input "409,050.00"
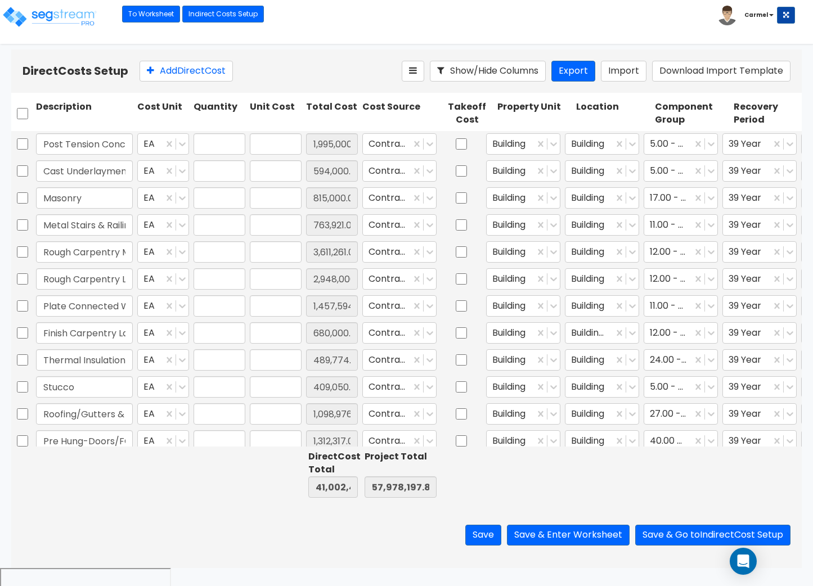
type input "1.00"
type input "1,098,976.00"
type input "1.00"
type input "1,312,317.00"
type input "1.00"
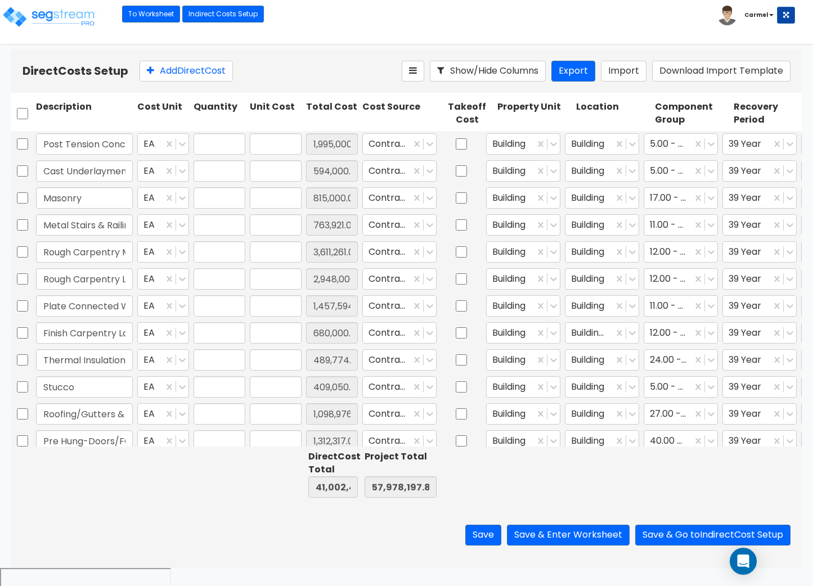
type input "522,378.00"
type input "1.00"
type input "92,280.00"
type input "1.00"
type input "1,318,492.00"
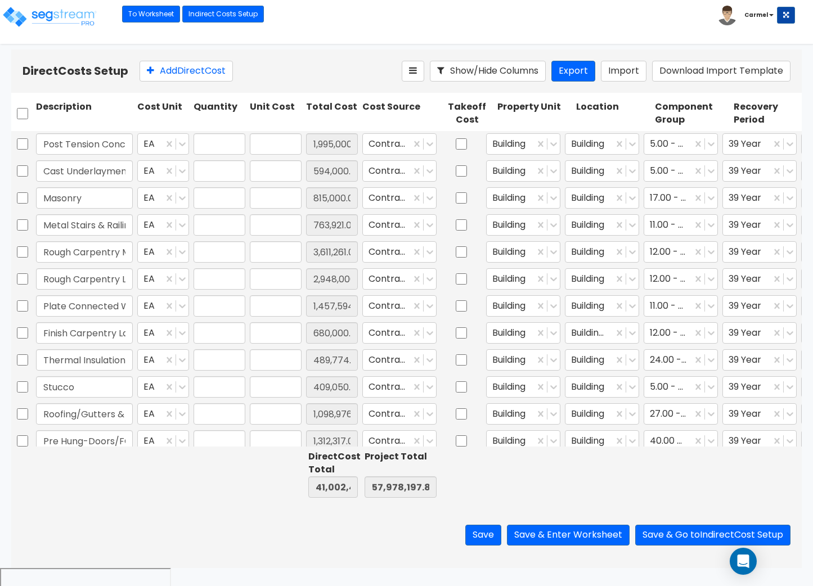
type input "1.00"
type input "101,160.00"
type input "1.00"
type input "1,273,250.00"
type input "1.00"
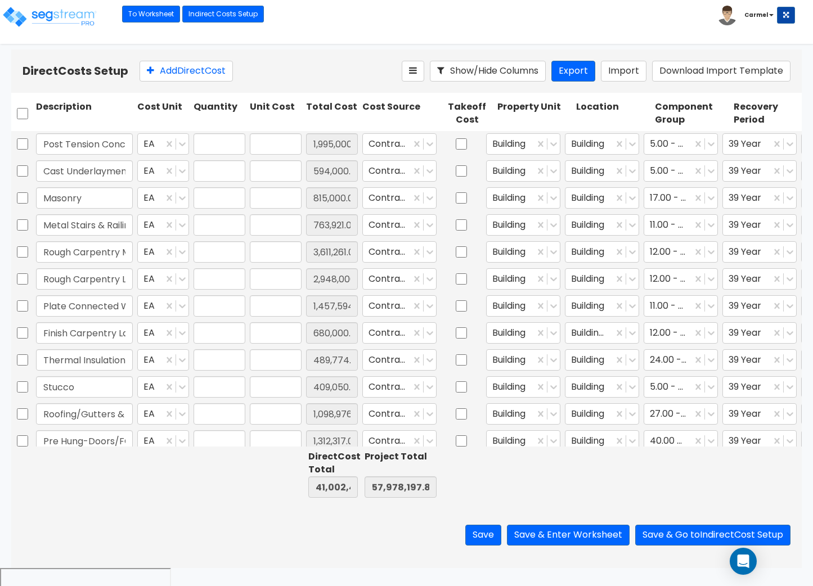
type input "1,041,750.00"
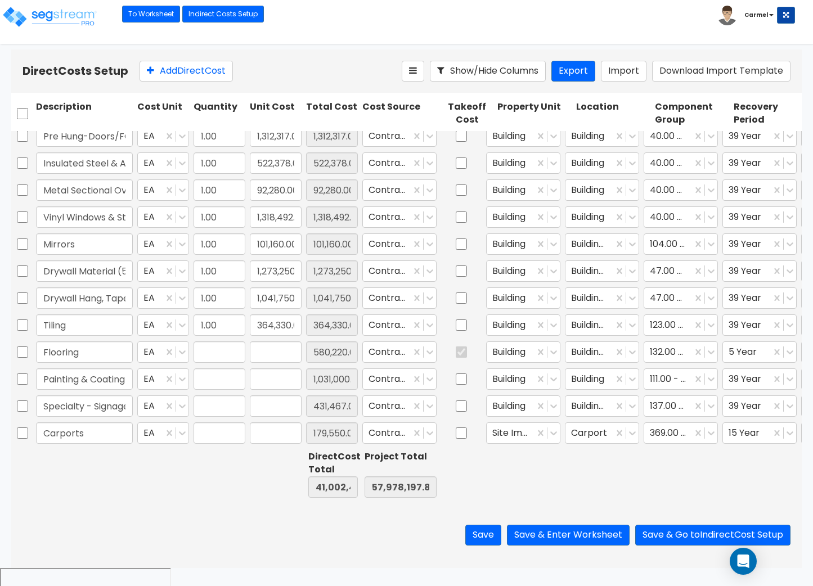
type input "1.00"
type input "1,031,000.00"
type input "1.00"
type input "431,467.00"
type input "1.00"
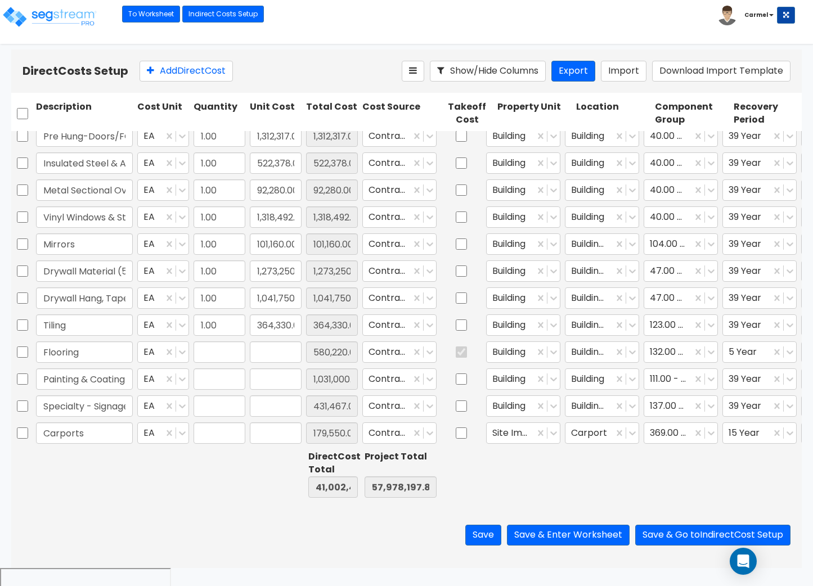
type input "179,550.00"
type input "1.00"
type input "1,226,419.00"
type input "1.00"
type input "90,600.00"
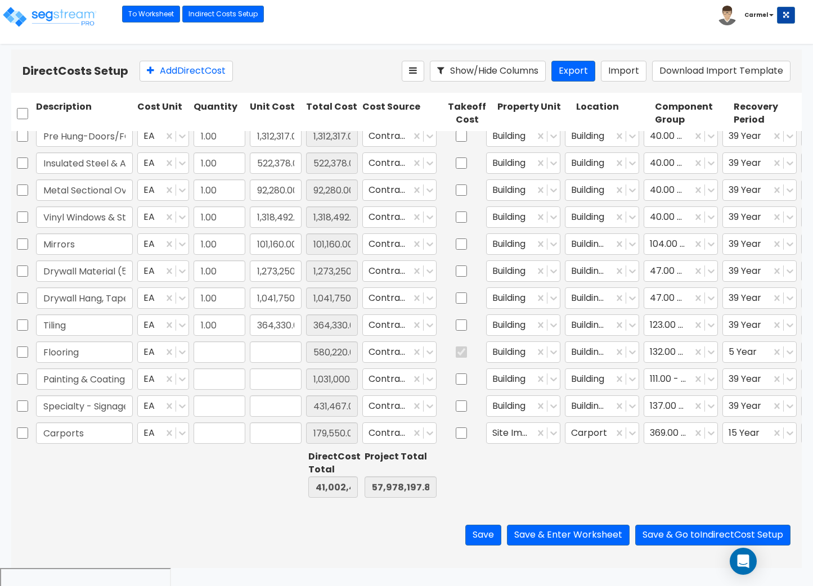
type input "1.00"
type input "852,986.00"
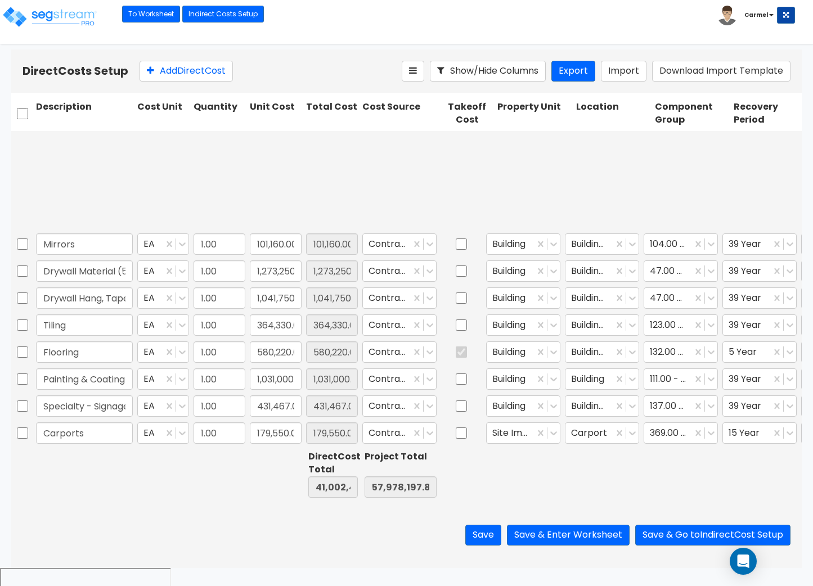
type input "1.00"
type input "103,000.00"
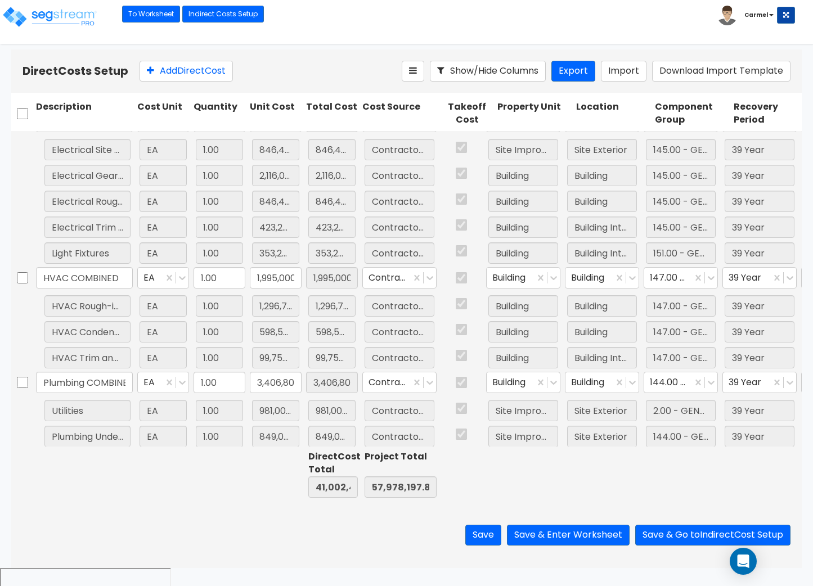
scroll to position [1158, 0]
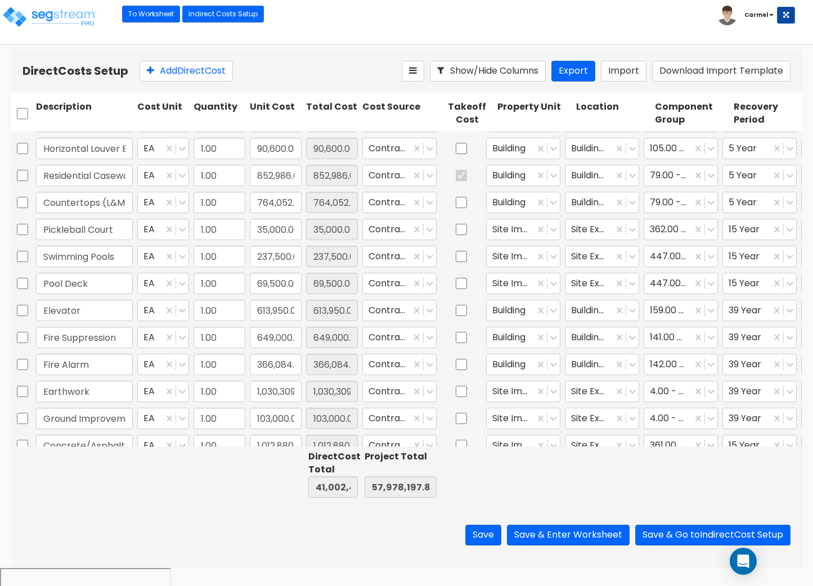
type input "1.00"
type input "431,467.00"
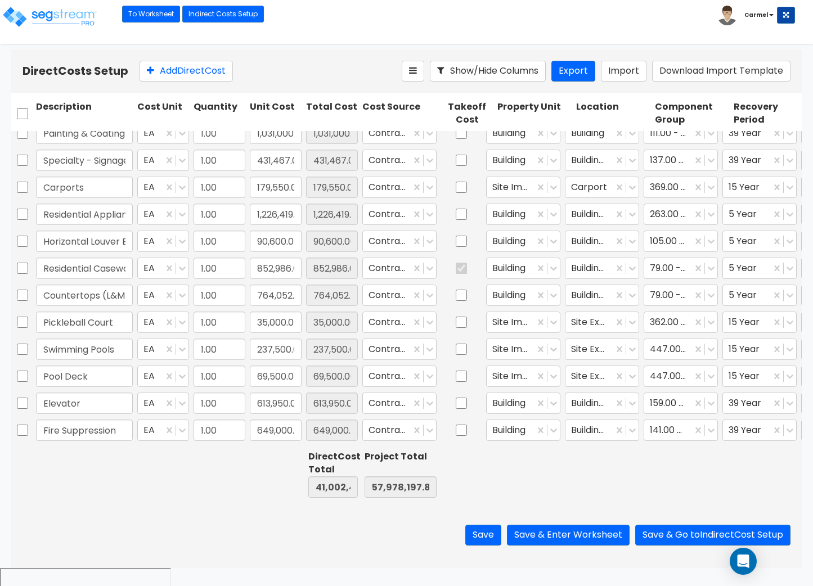
type input "1.00"
type input "1,041,750.00"
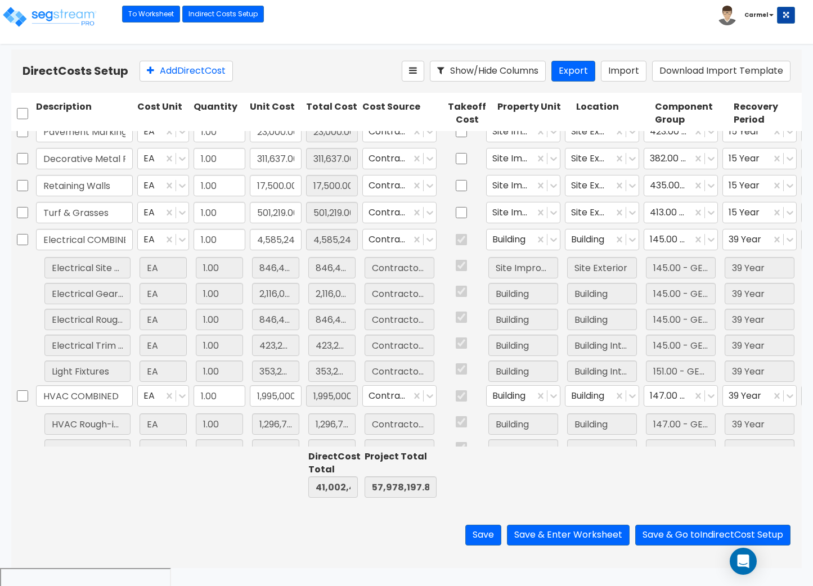
scroll to position [998, 0]
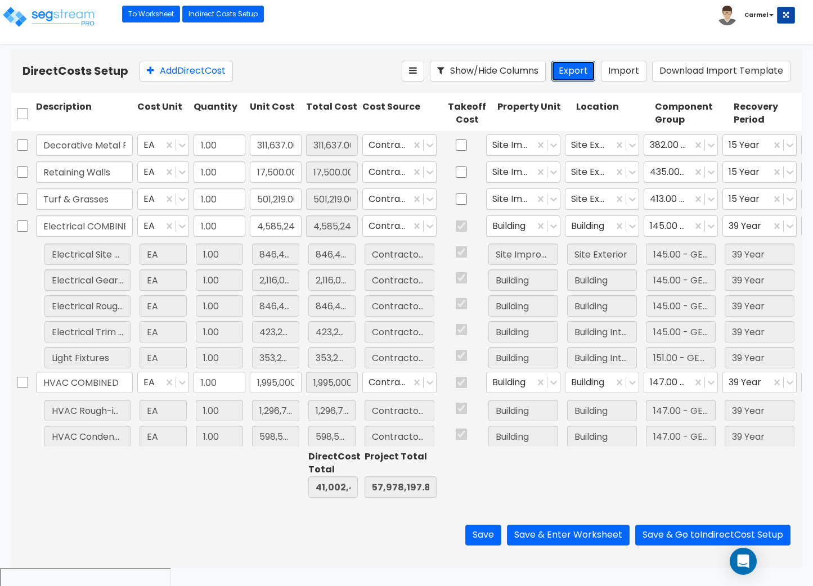
click at [586, 75] on button "Export" at bounding box center [573, 71] width 44 height 21
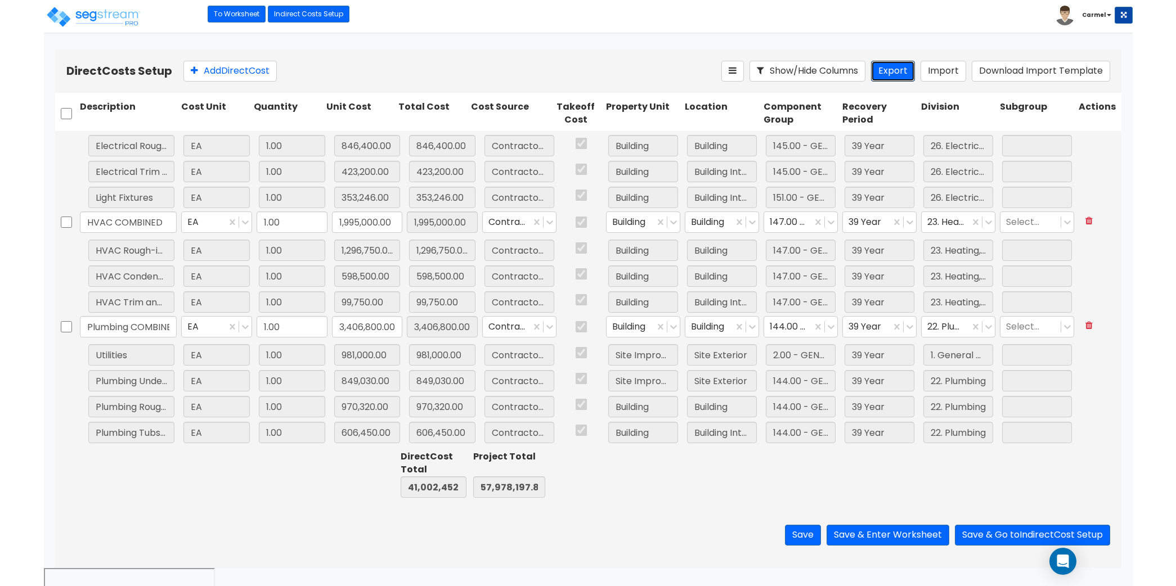
scroll to position [1147, 0]
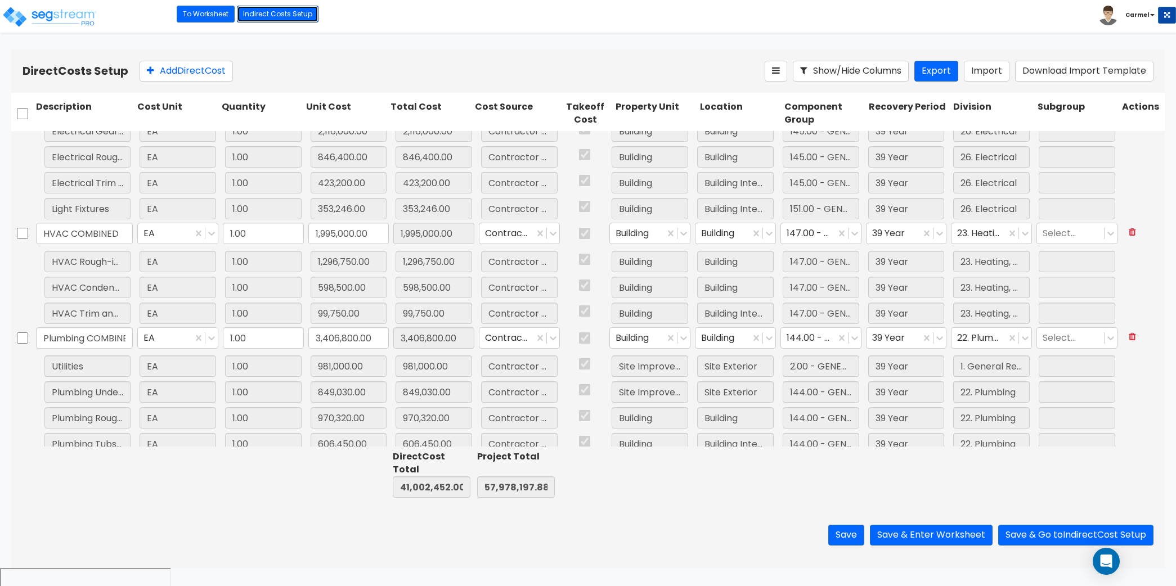
click at [269, 17] on link "Indirect Costs Setup" at bounding box center [278, 14] width 82 height 17
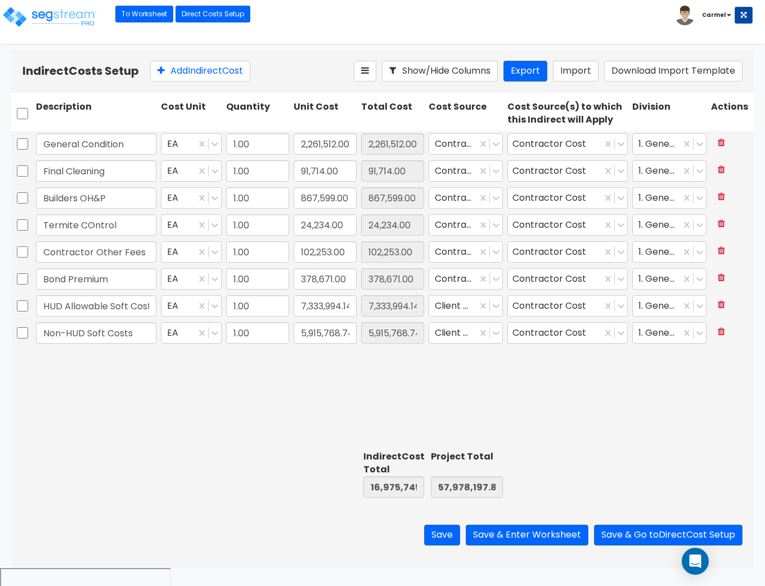
click at [318, 404] on div "General Condition EA 1.00 2,261,512.00 2,261,512.00 Contractor Cost Contractor …" at bounding box center [382, 289] width 743 height 316
click at [217, 20] on link "Direct Costs Setup" at bounding box center [213, 14] width 75 height 17
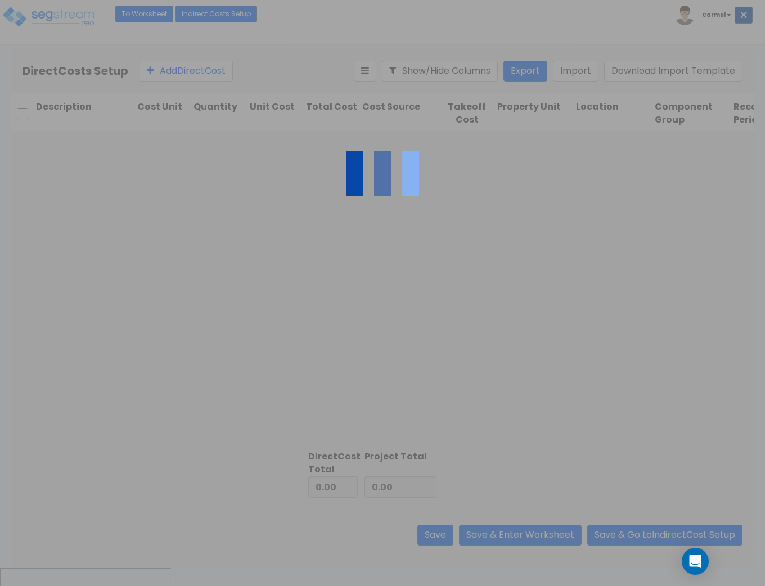
type input "16,975,745.88"
type input "41,002,452.00"
type input "57,978,197.88"
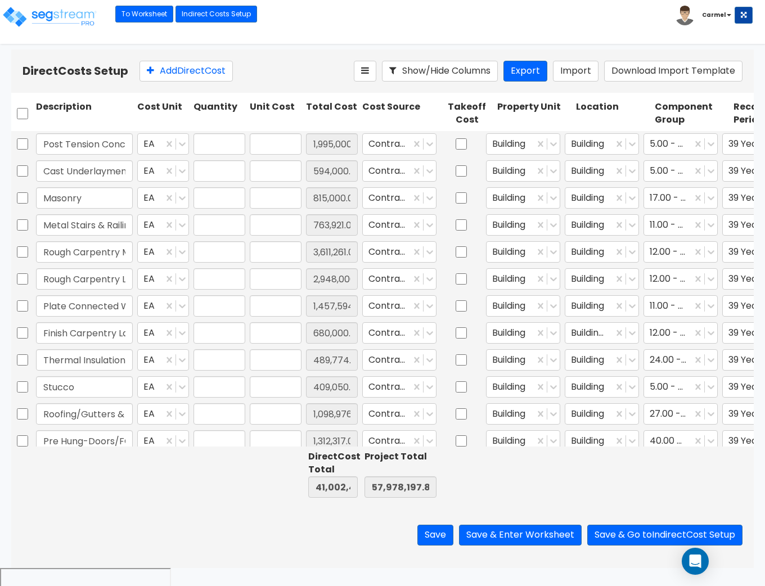
type input "1.00"
type input "1,995,000.00"
type input "1.00"
type input "594,000.00"
type input "1.00"
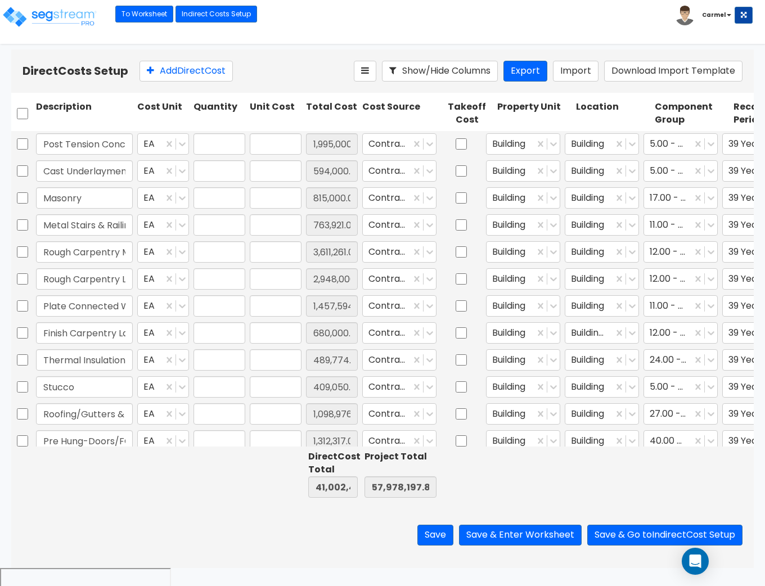
type input "815,000.00"
type input "1.00"
type input "763,921.00"
type input "1.00"
type input "3,611,261.00"
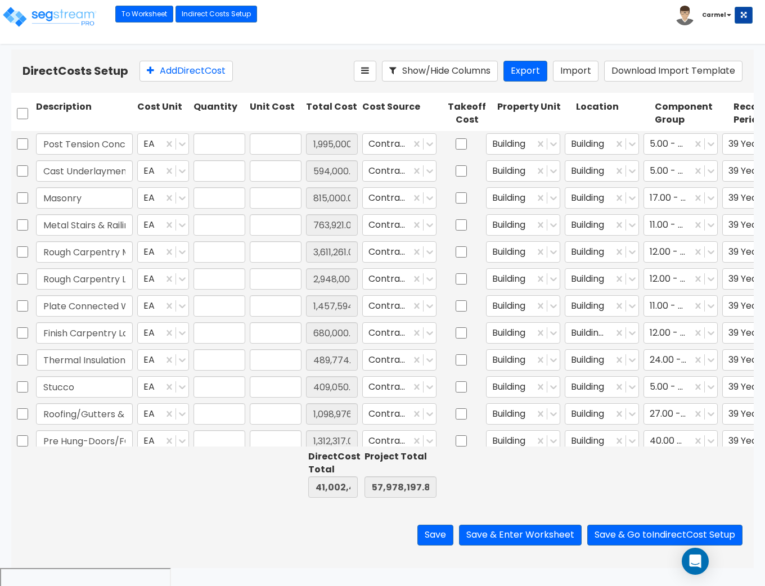
type input "1.00"
type input "2,948,000.00"
type input "1.00"
type input "1,457,594.00"
type input "1.00"
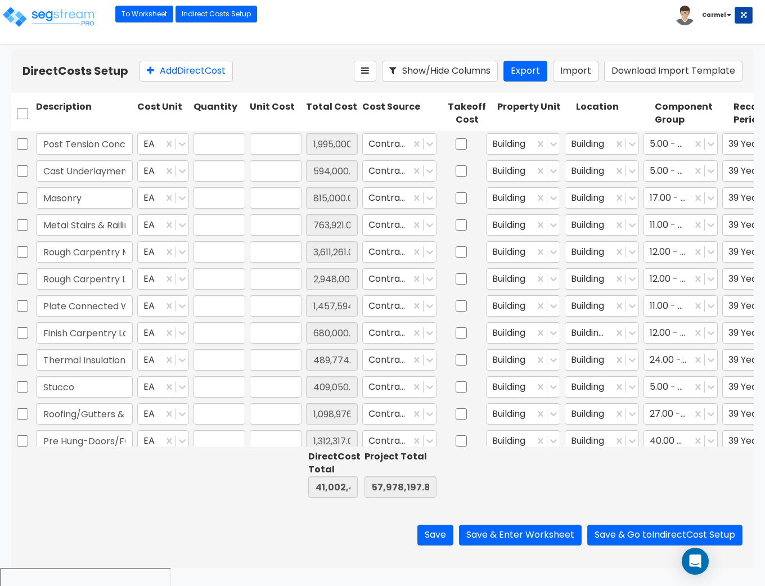
type input "680,000.00"
type input "1.00"
type input "489,774.00"
type input "1.00"
type input "409,050.00"
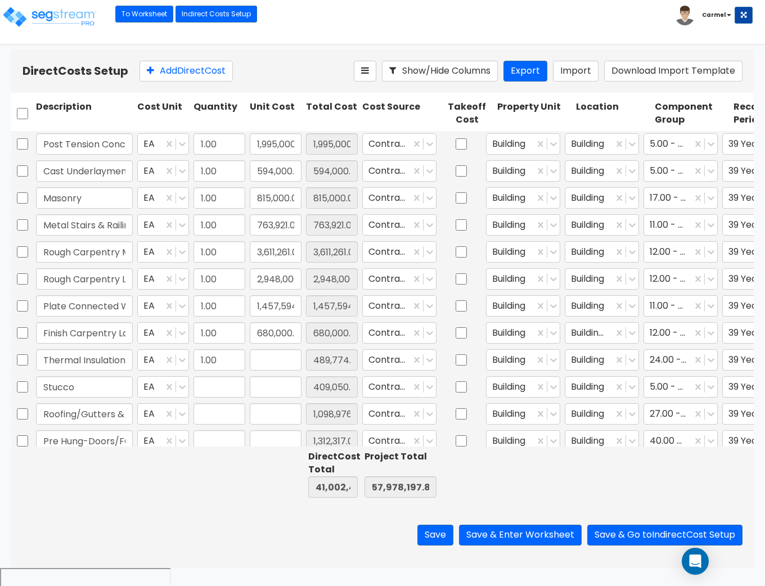
type input "1.00"
type input "1,098,976.00"
type input "1.00"
type input "1,312,317.00"
type input "1.00"
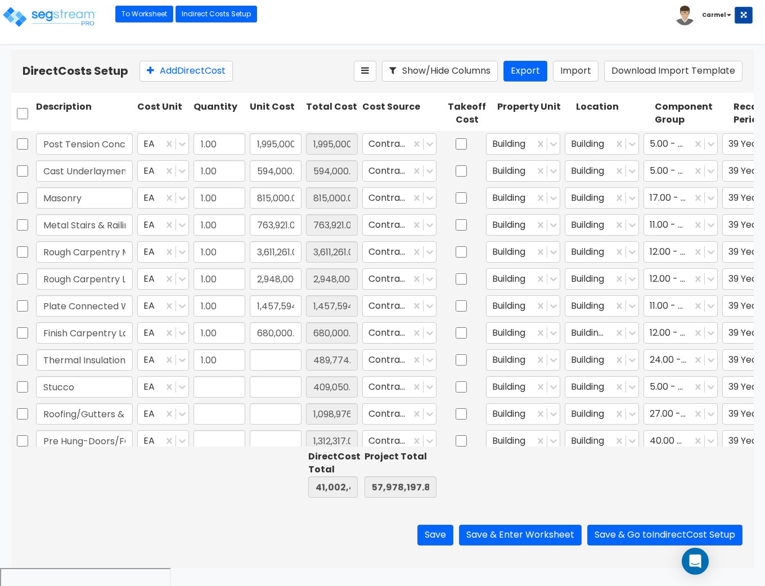
type input "522,378.00"
type input "1.00"
type input "92,280.00"
type input "1.00"
type input "1,318,492.00"
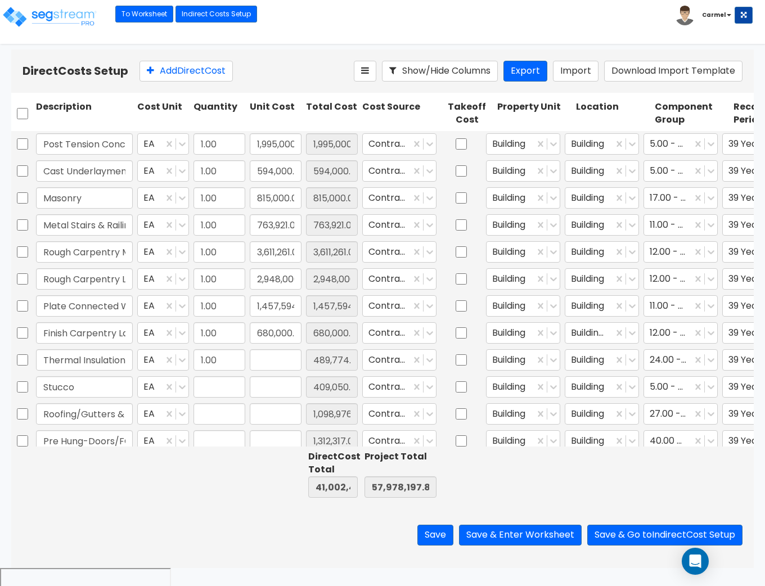
type input "1.00"
type input "101,160.00"
type input "1.00"
type input "1,273,250.00"
type input "1.00"
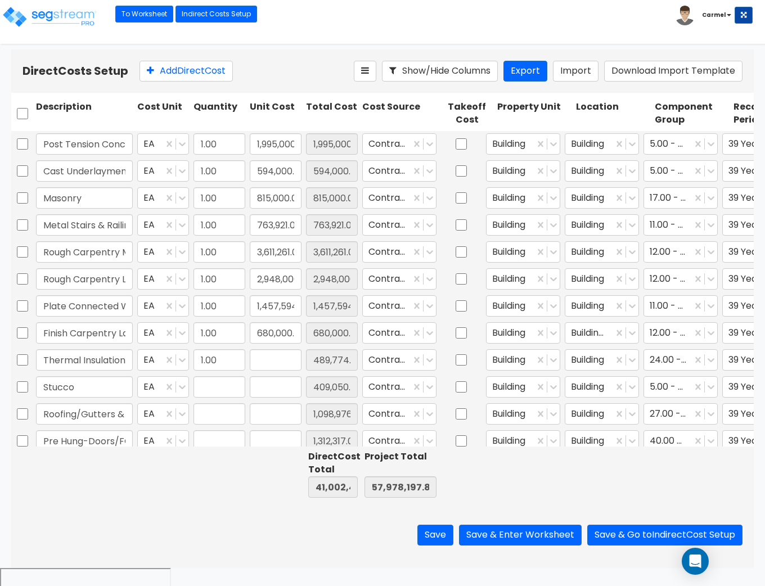
type input "1,041,750.00"
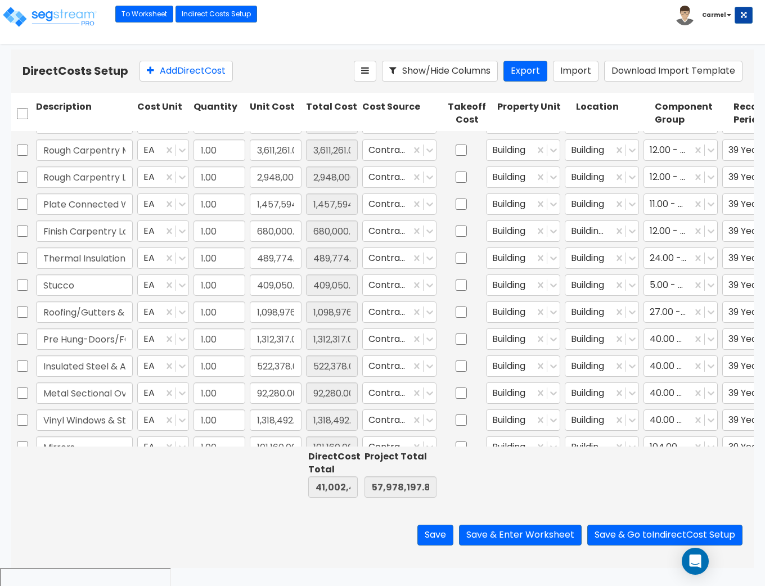
type input "1.00"
type input "580,220.00"
type input "1.00"
type input "1,031,000.00"
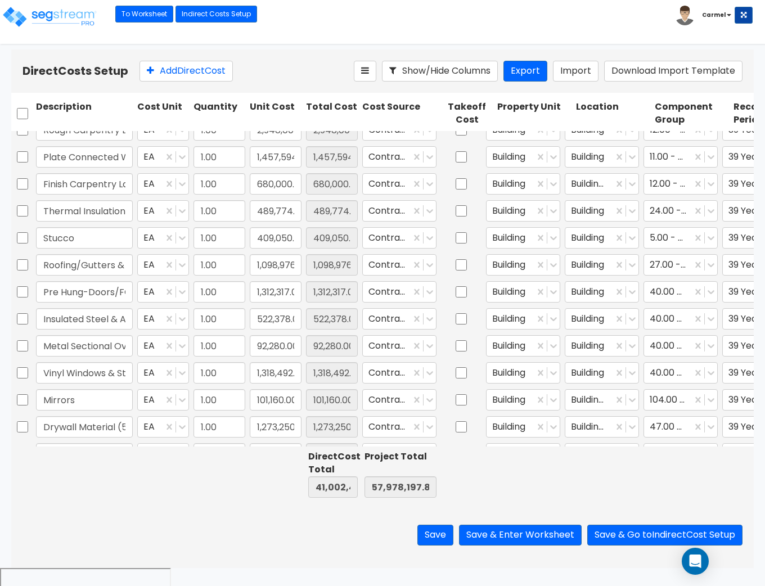
scroll to position [154, 0]
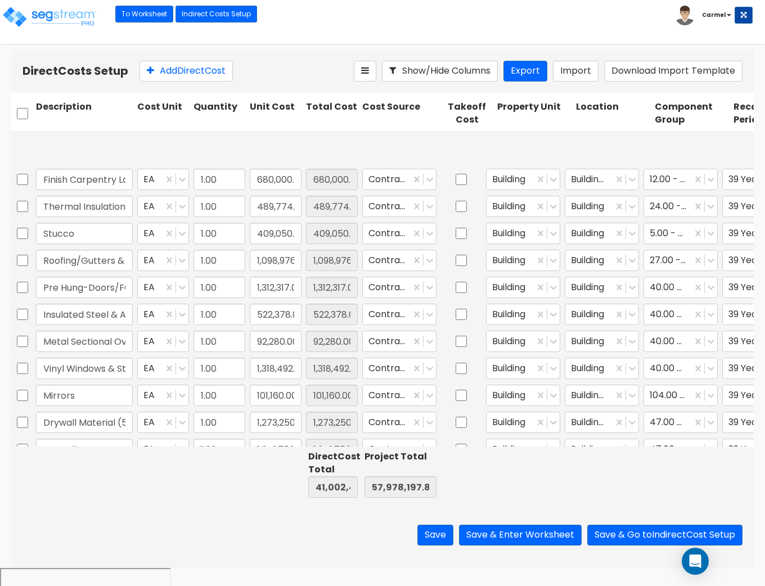
type input "1.00"
type input "90,600.00"
type input "1.00"
type input "852,986.00"
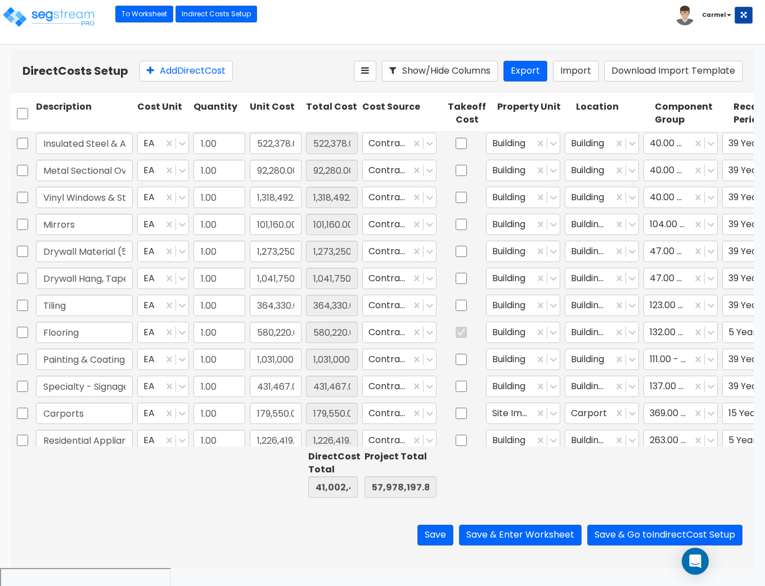
type input "1.00"
type input "613,950.00"
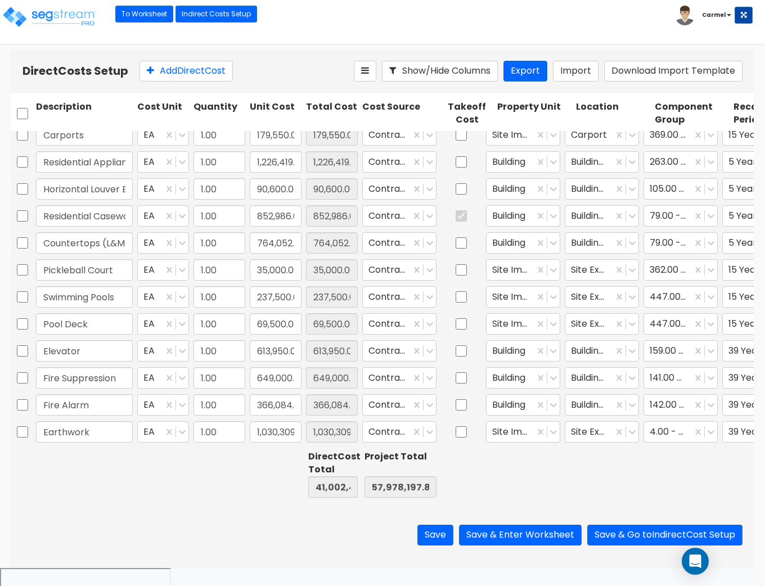
scroll to position [604, 0]
type input "1.00"
type input "1,031,000.00"
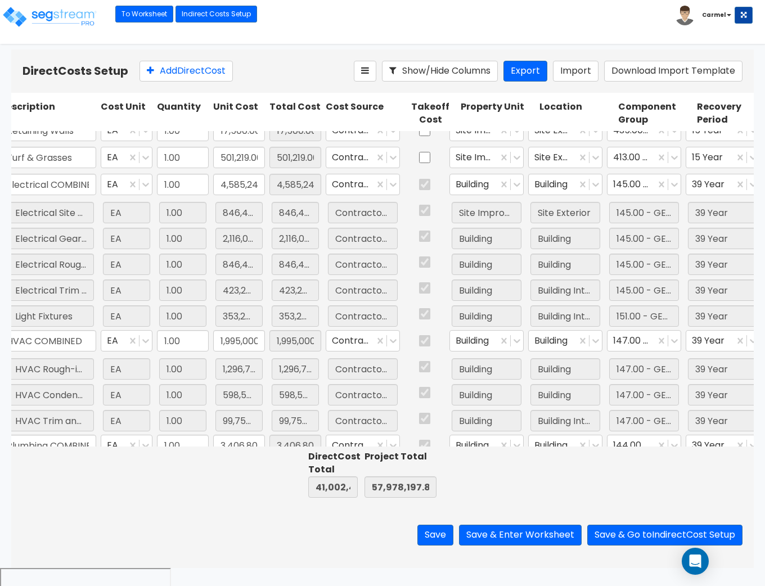
scroll to position [0, 0]
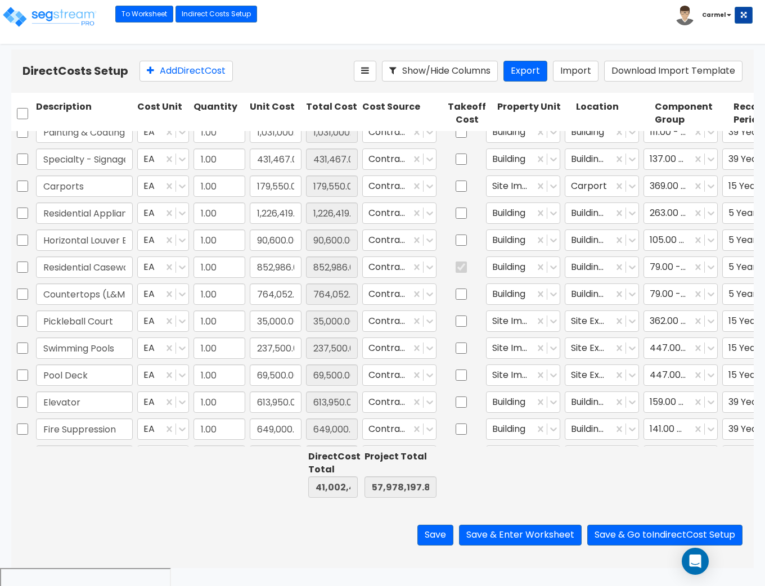
type input "1.00"
type input "364,330.00"
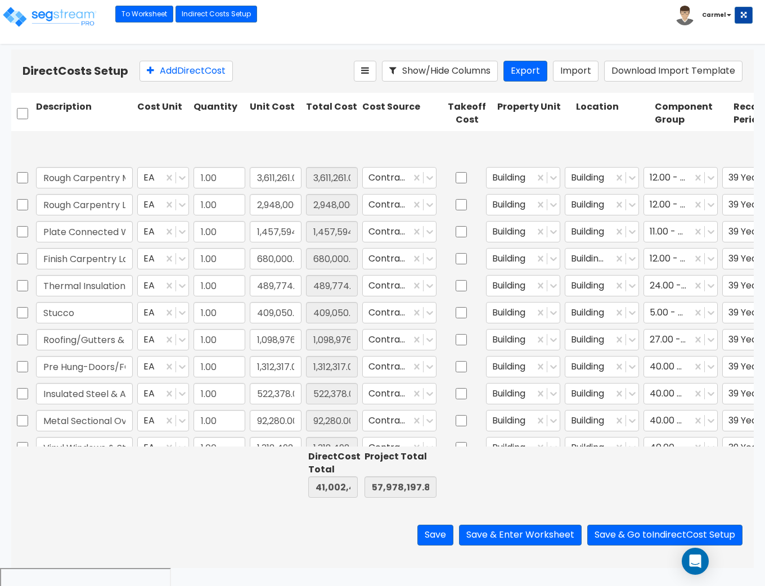
type input "1.00"
type input "179,550.00"
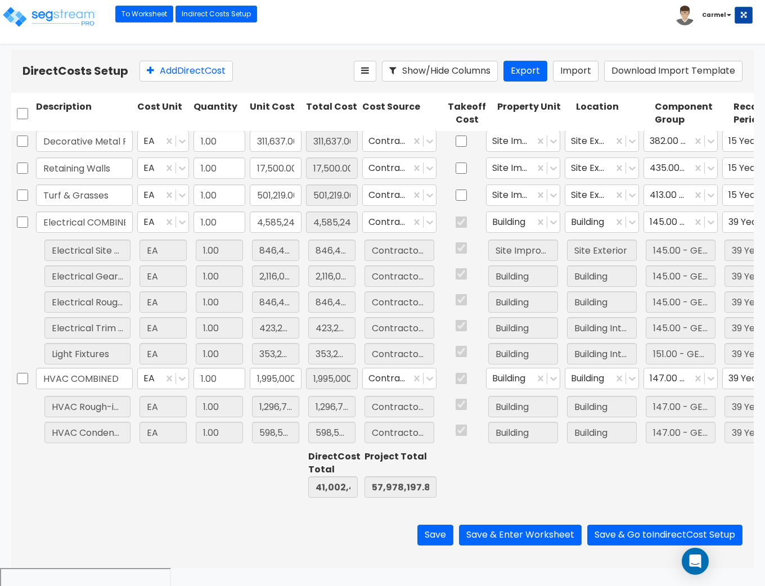
type input "1.00"
type input "1,012,880.00"
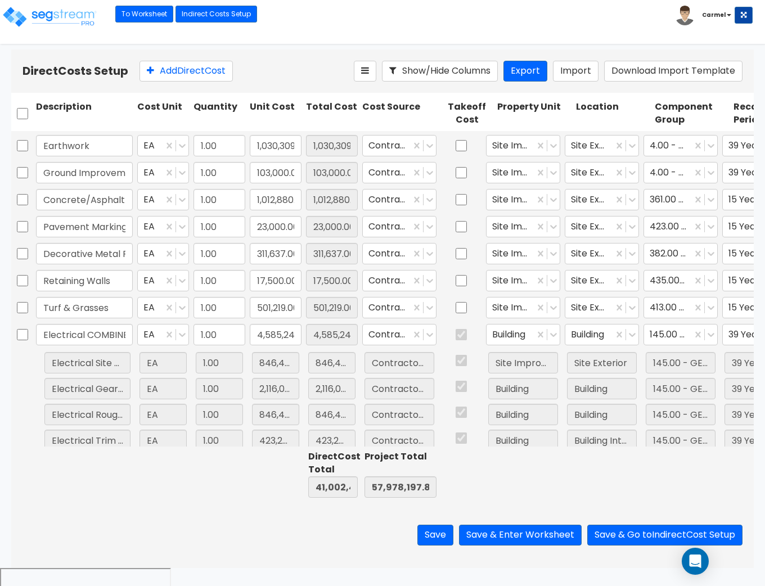
type input "1.00"
type input "613,950.00"
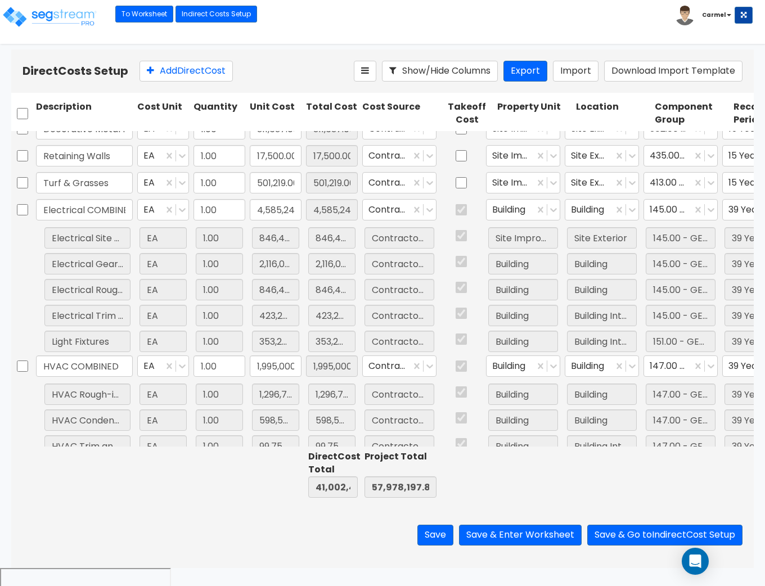
scroll to position [1036, 0]
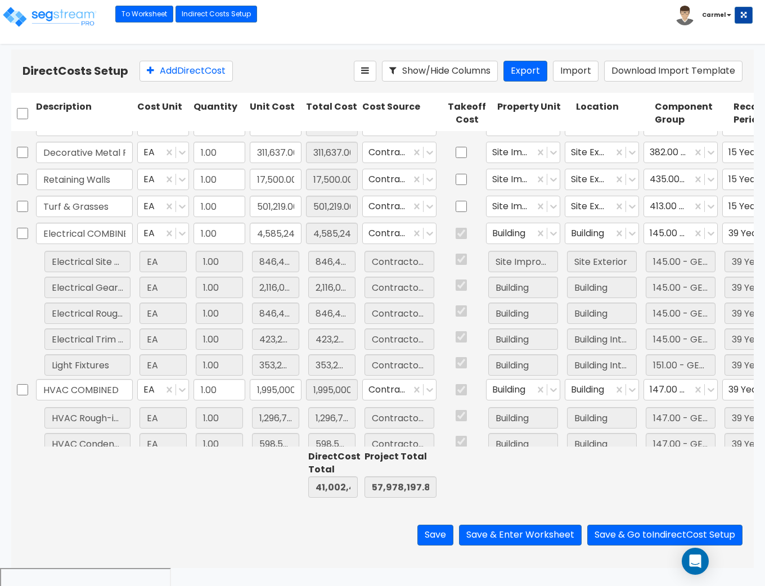
type input "1.00"
type input "1,030,309.00"
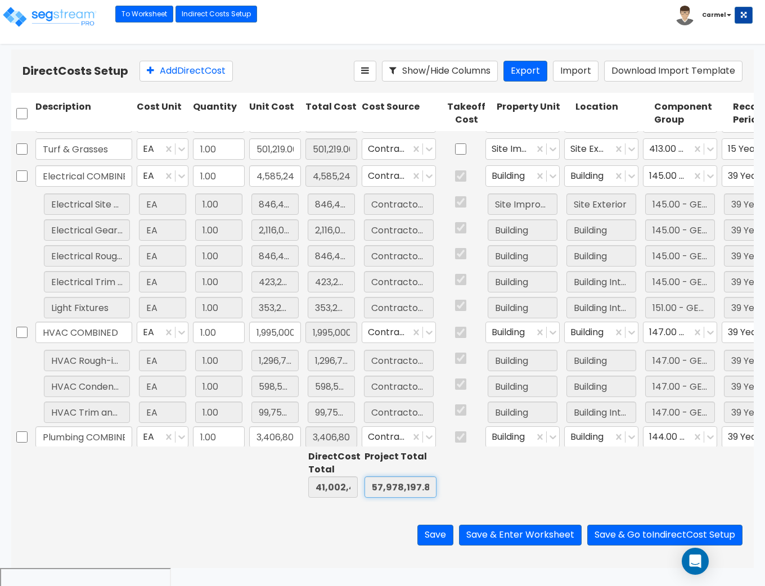
scroll to position [0, 2]
drag, startPoint x: 376, startPoint y: 489, endPoint x: 442, endPoint y: 489, distance: 65.8
click at [443, 489] on div "Direct Cost Total 41,002,452.00 Project Total 57,978,197.88" at bounding box center [382, 474] width 743 height 56
click at [491, 489] on div at bounding box center [467, 474] width 56 height 52
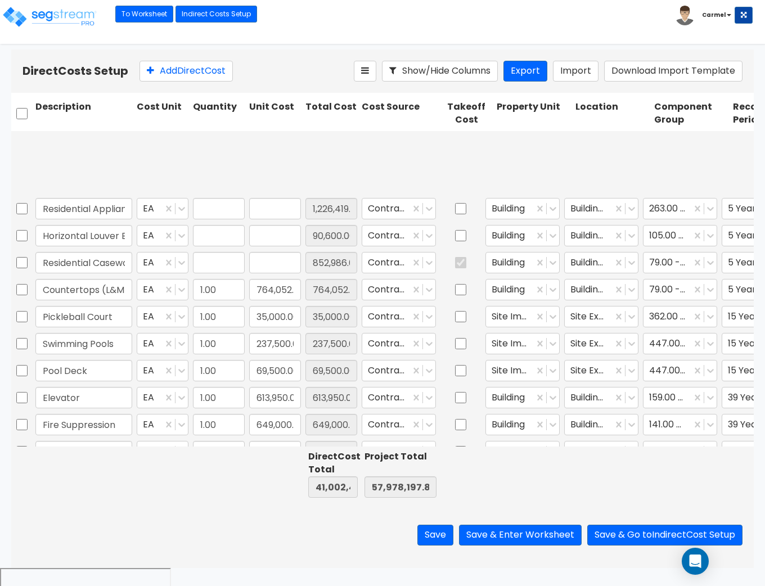
type input "1.00"
type input "1,226,419.00"
type input "1.00"
type input "90,600.00"
type input "1.00"
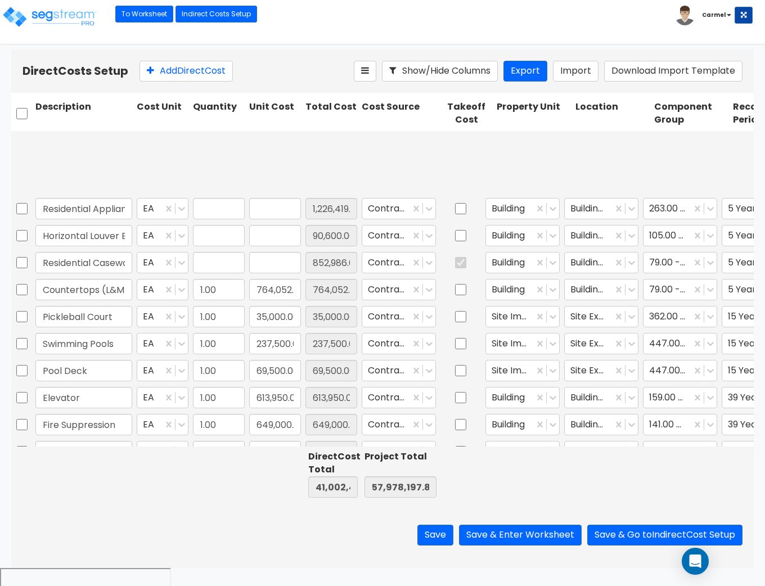
type input "852,986.00"
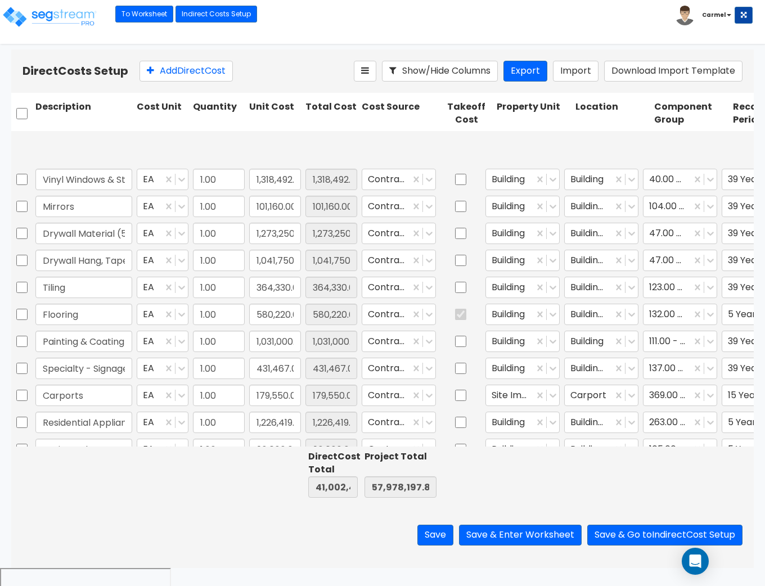
type input "1.00"
type input "366,084.00"
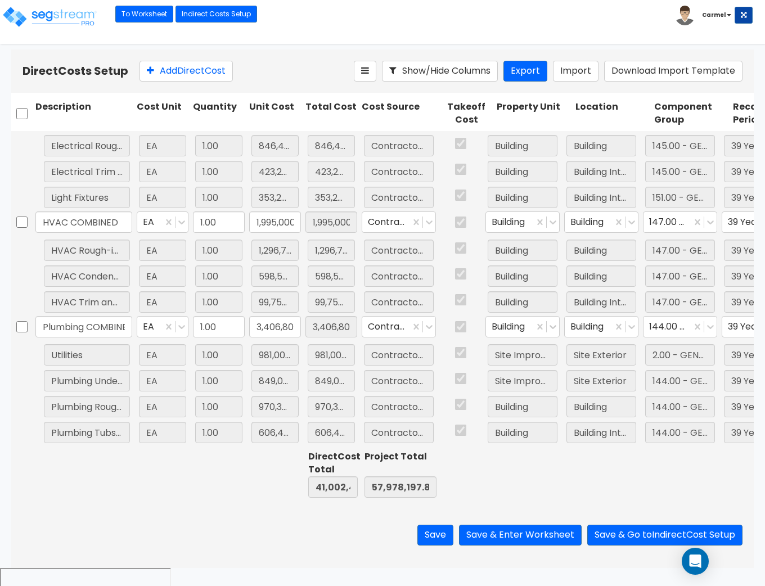
scroll to position [0, 29]
